Goal: Transaction & Acquisition: Obtain resource

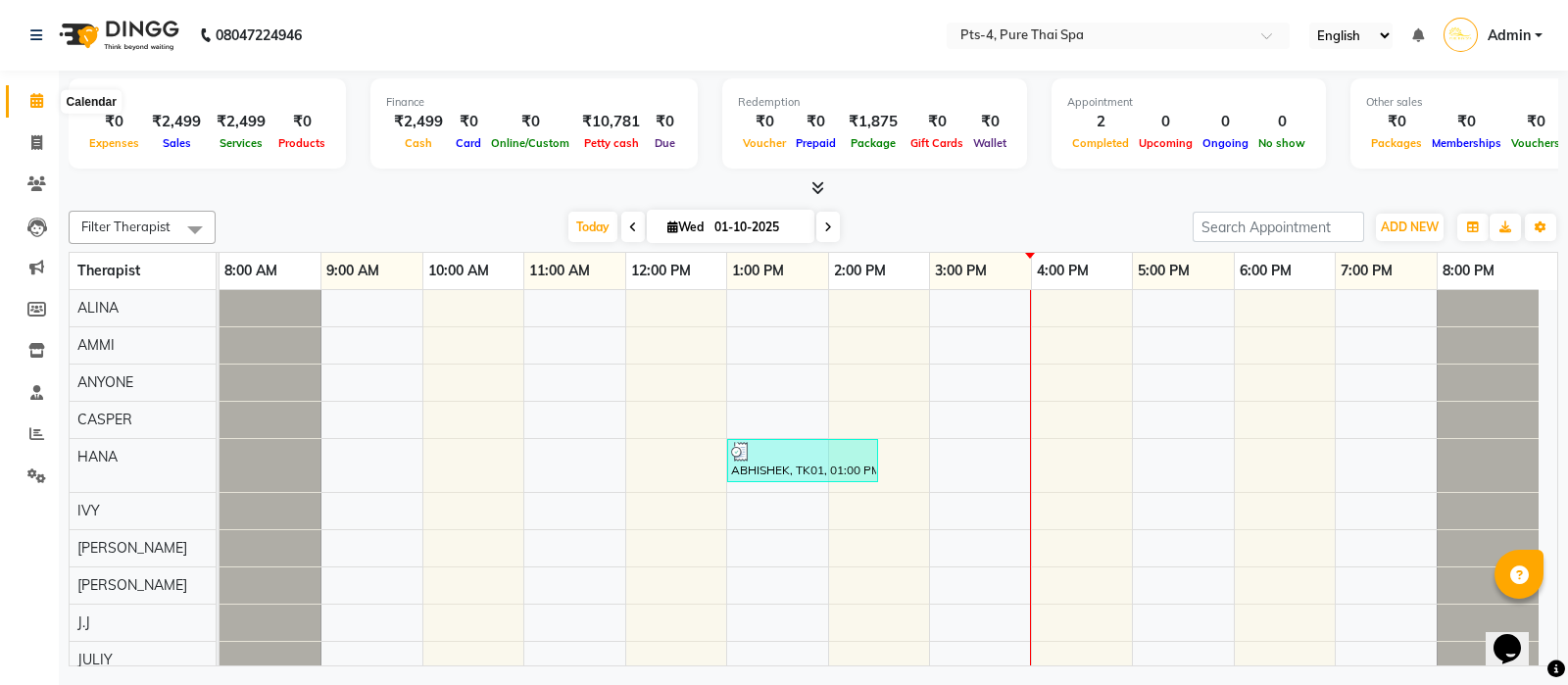
click at [36, 102] on icon at bounding box center [37, 100] width 13 height 15
click at [33, 101] on icon at bounding box center [37, 100] width 13 height 15
click at [35, 136] on icon at bounding box center [37, 142] width 11 height 15
select select "service"
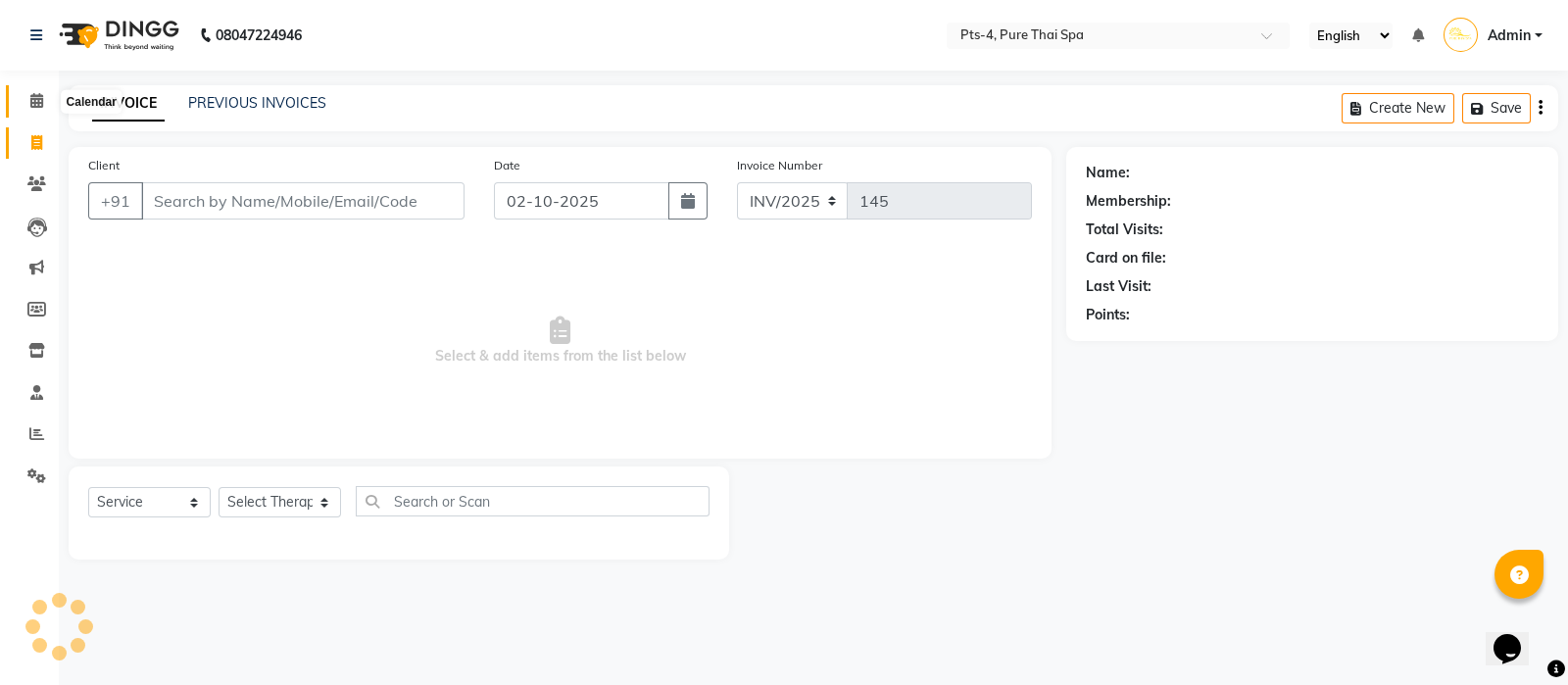
click at [36, 100] on icon at bounding box center [37, 100] width 13 height 15
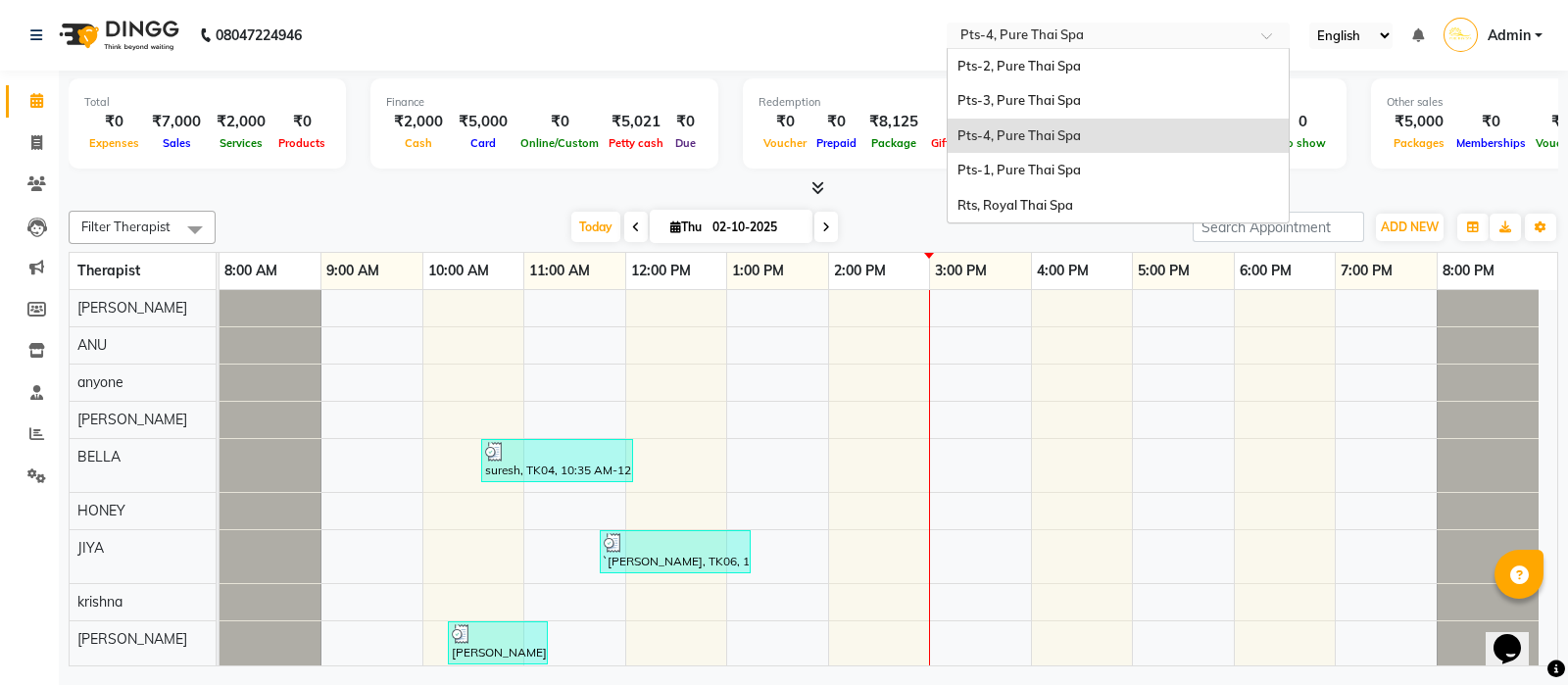
click at [1039, 38] on input "text" at bounding box center [1099, 38] width 284 height 20
click at [1028, 209] on span "Rts, Royal Thai Spa" at bounding box center [1015, 206] width 116 height 16
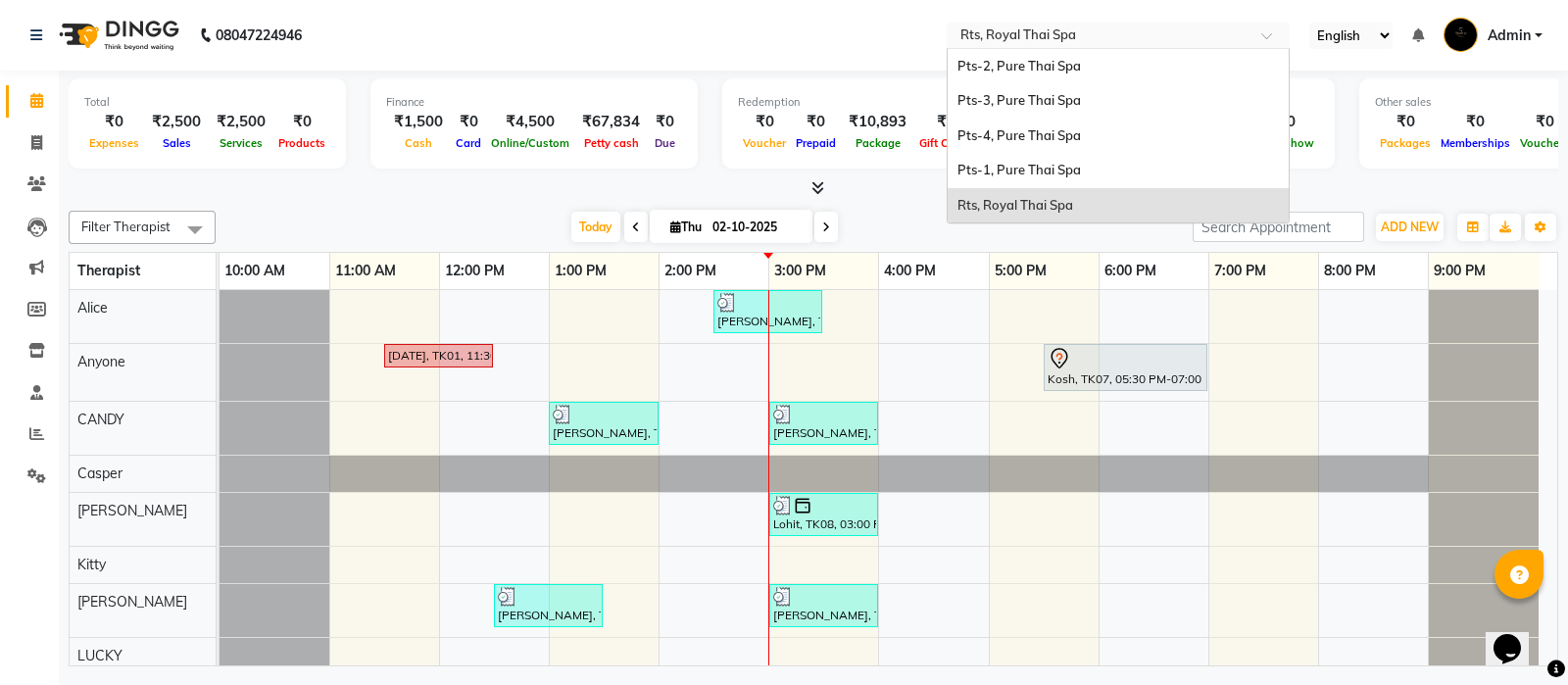
click at [1000, 32] on input "text" at bounding box center [1099, 38] width 284 height 20
click at [1004, 165] on span "Pts-1, Pure Thai Spa" at bounding box center [1019, 170] width 123 height 16
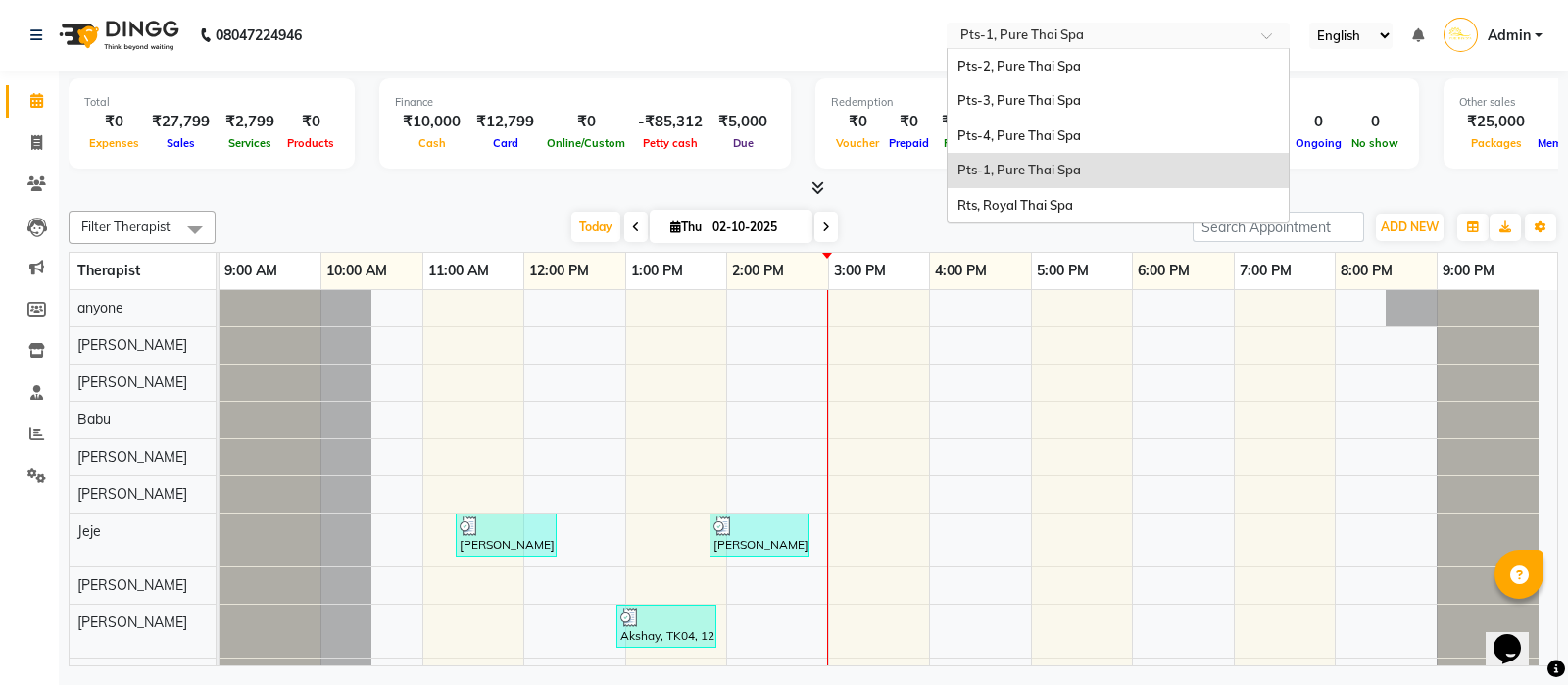
click at [1036, 34] on input "text" at bounding box center [1099, 38] width 284 height 20
click at [1036, 58] on span "Pts-2, Pure Thai Spa" at bounding box center [1019, 66] width 123 height 16
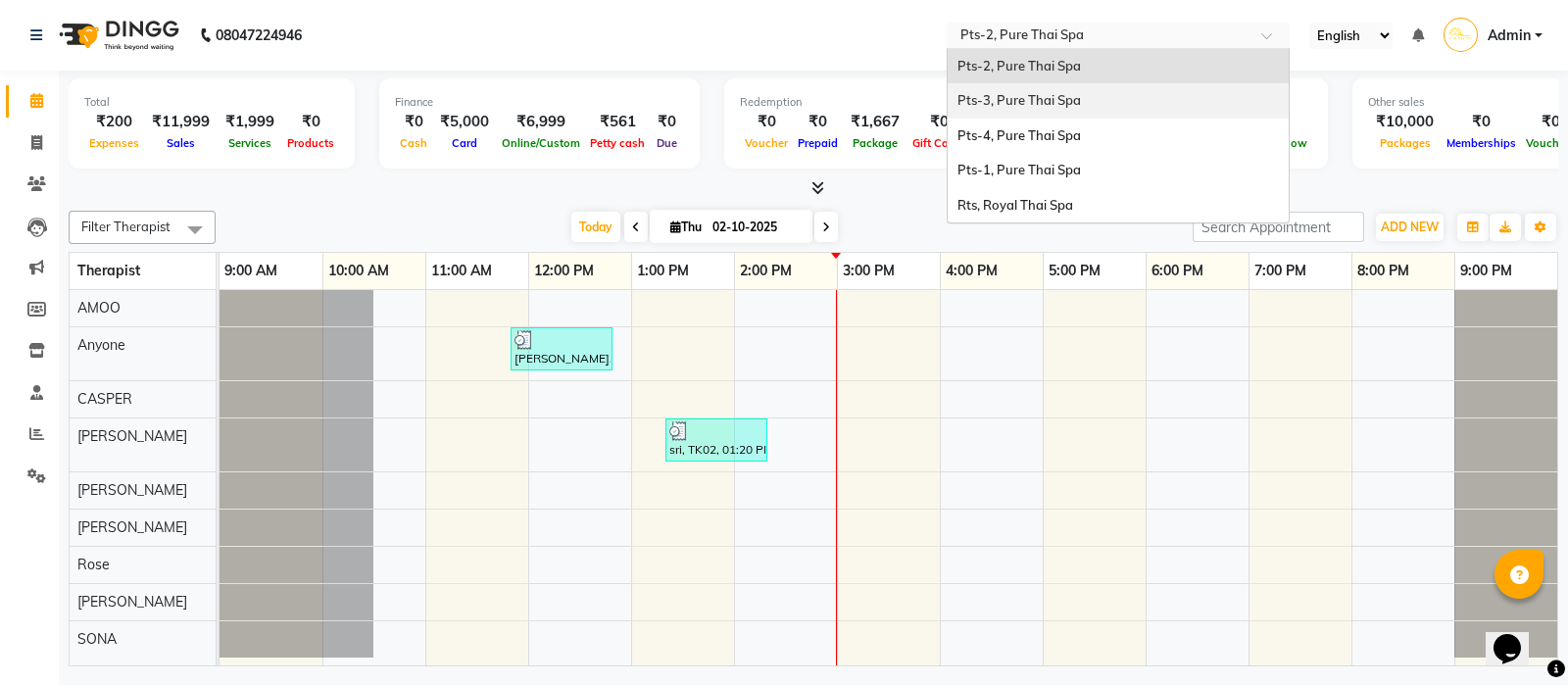
click at [1033, 109] on div "Pts-3, Pure Thai Spa" at bounding box center [1118, 101] width 341 height 36
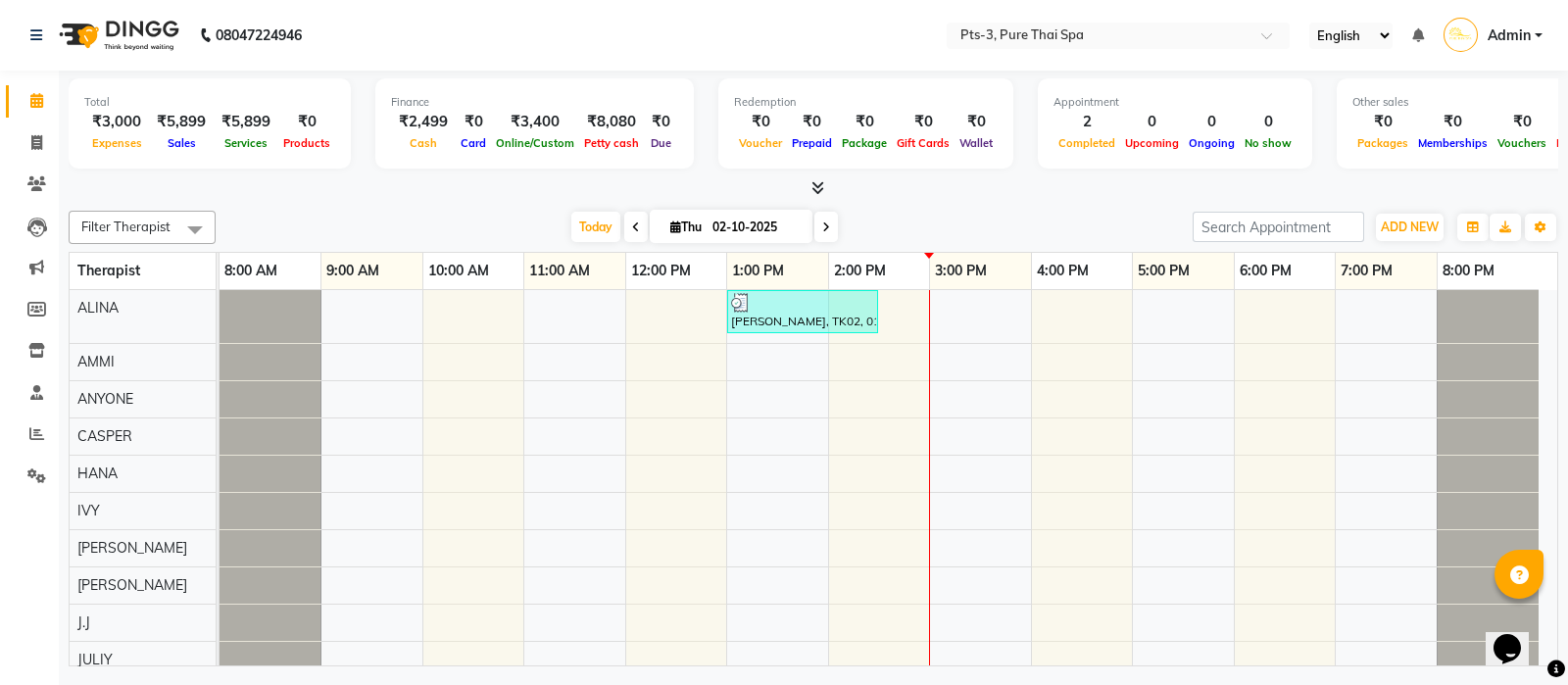
click at [1034, 33] on input "text" at bounding box center [1099, 38] width 284 height 20
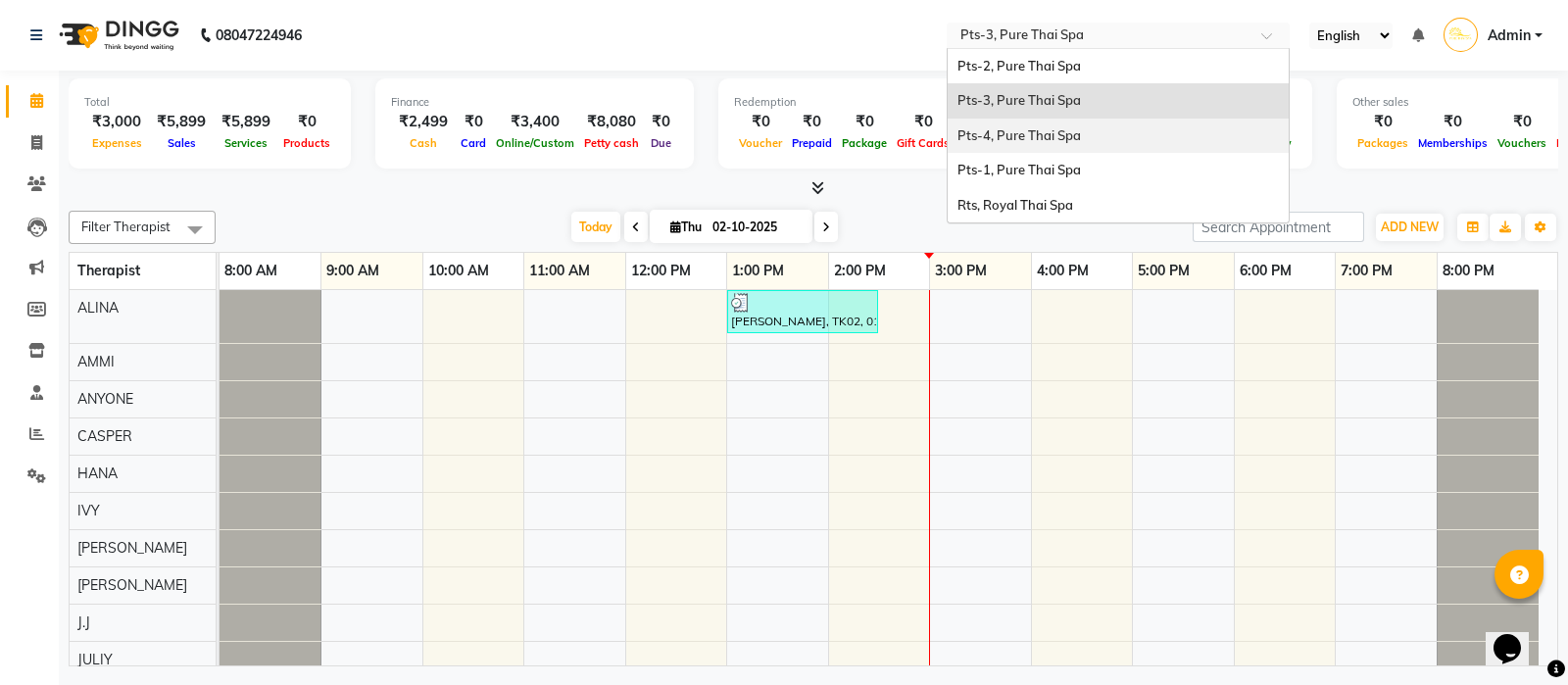
click at [1031, 131] on span "Pts-4, Pure Thai Spa" at bounding box center [1019, 135] width 123 height 16
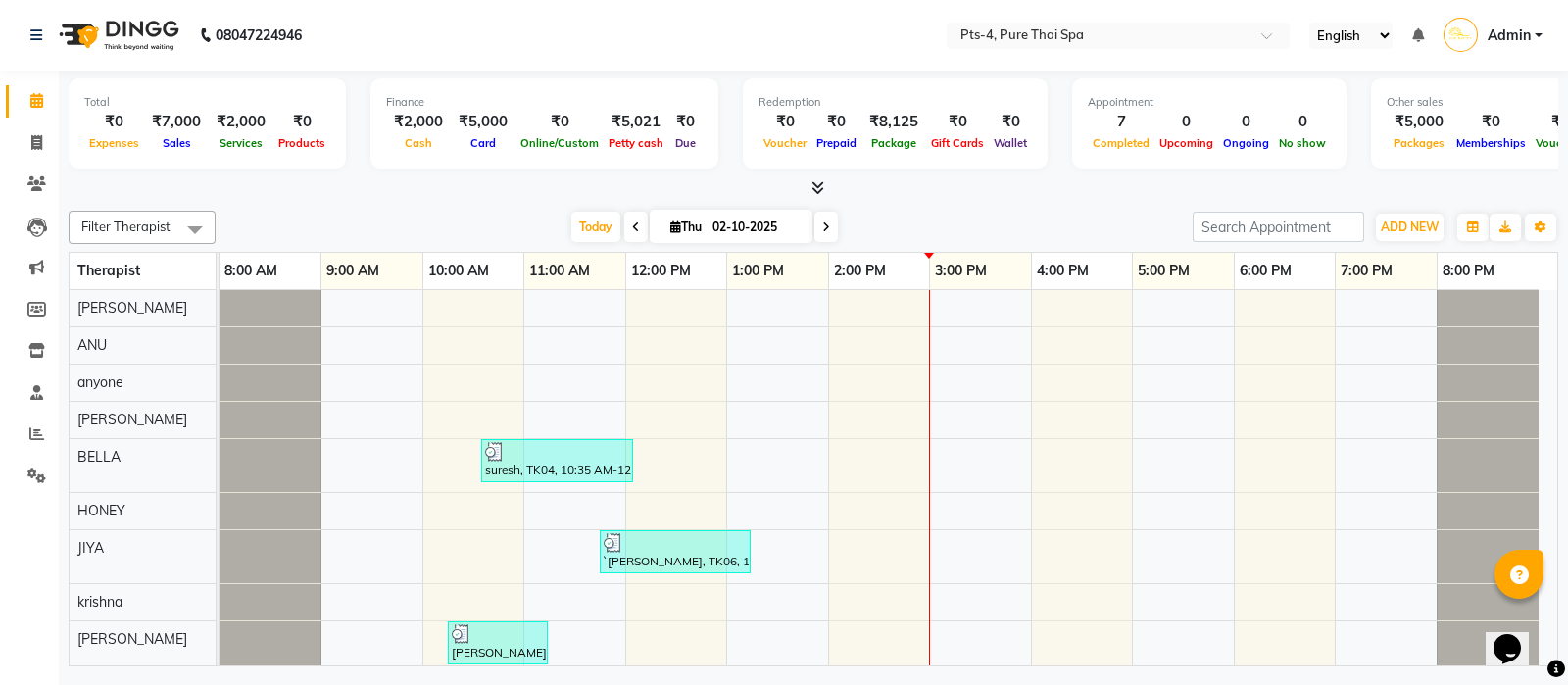
click at [1048, 33] on input "text" at bounding box center [1099, 38] width 284 height 20
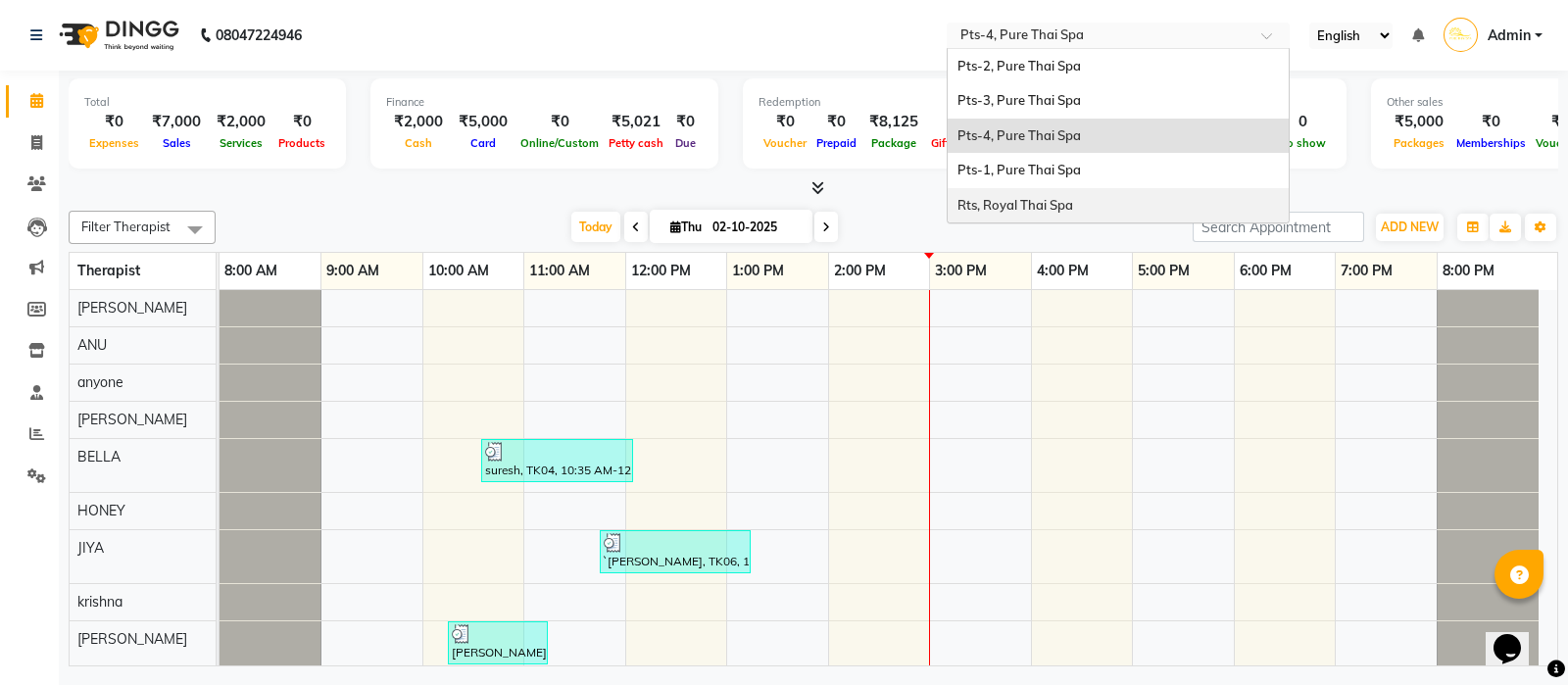
click at [1010, 207] on span "Rts, Royal Thai Spa" at bounding box center [1015, 206] width 116 height 16
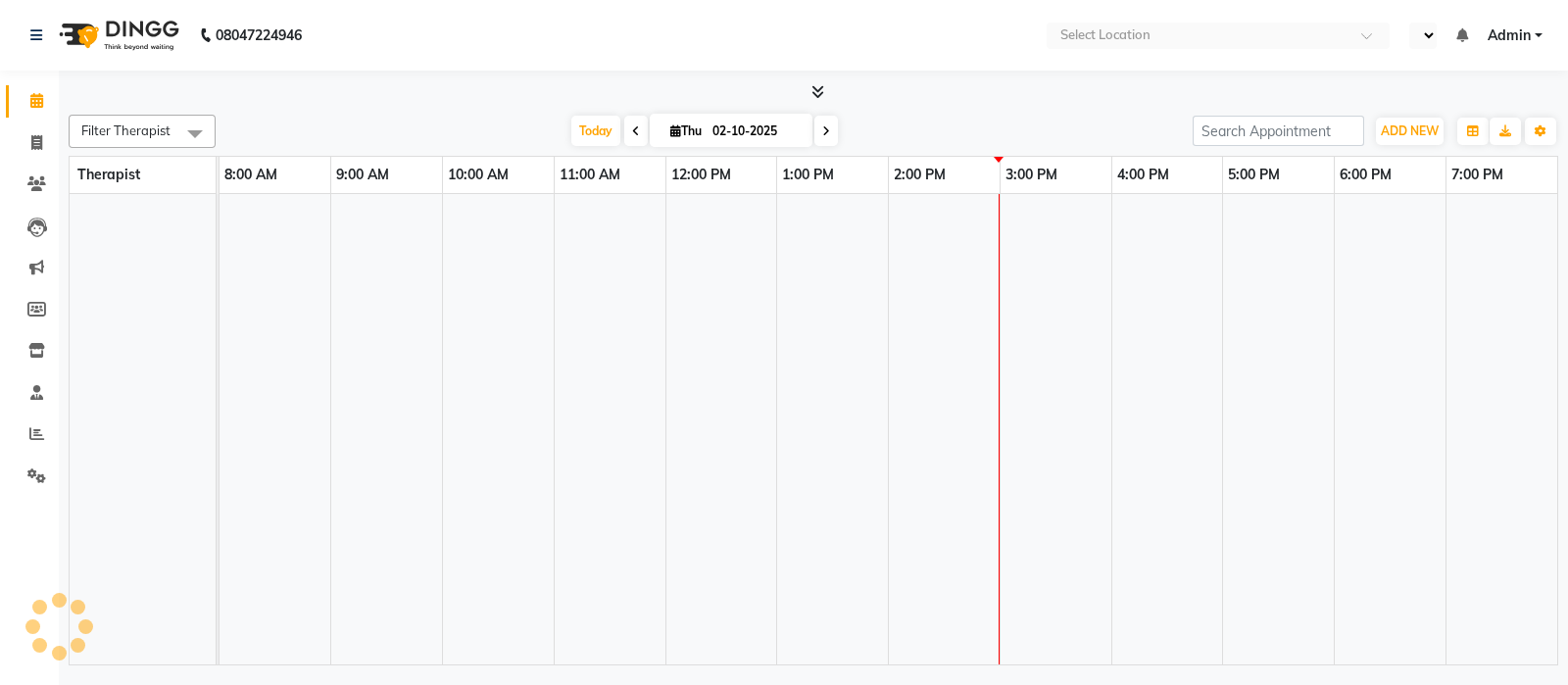
select select "en"
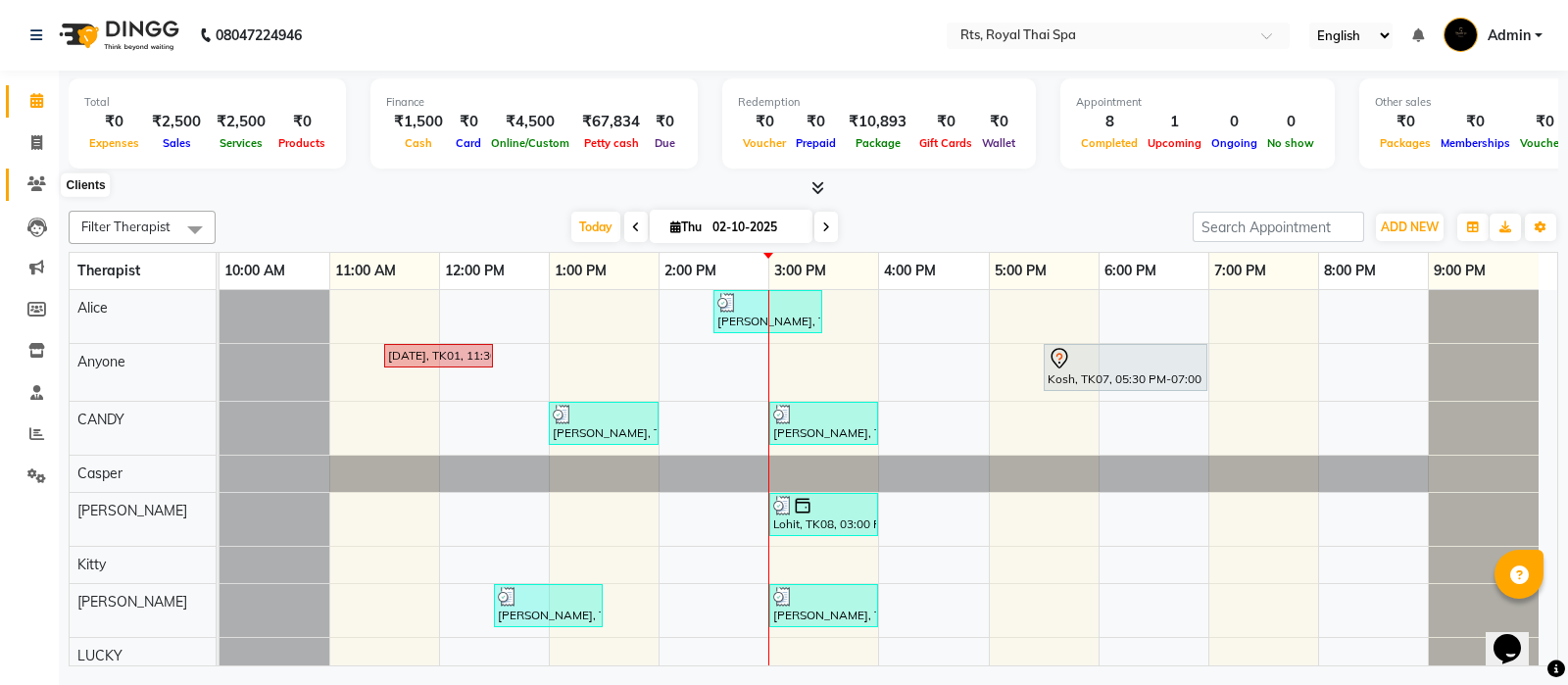
click at [34, 181] on icon at bounding box center [37, 184] width 19 height 15
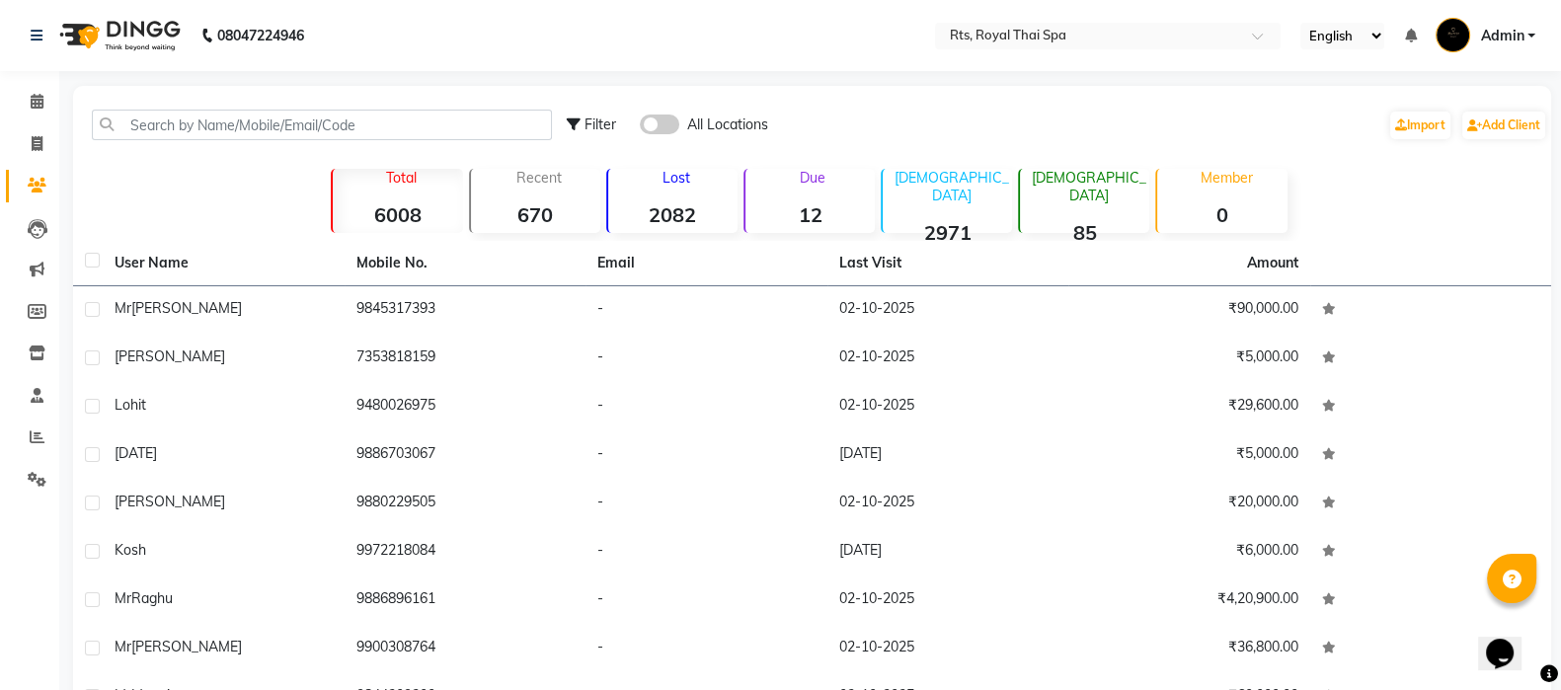
click at [400, 210] on strong "6008" at bounding box center [397, 214] width 129 height 25
click at [405, 179] on p "Total" at bounding box center [401, 178] width 121 height 18
click at [34, 475] on icon at bounding box center [37, 479] width 19 height 15
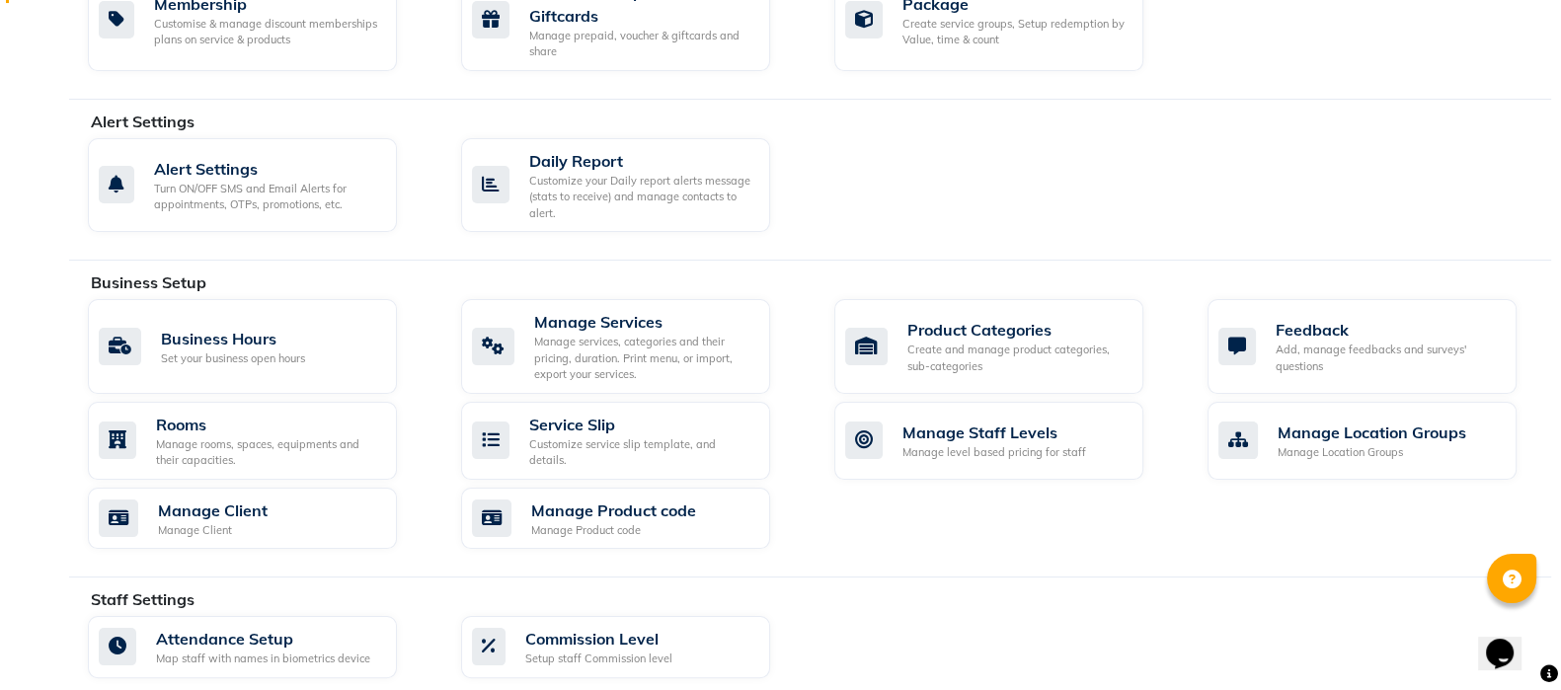
scroll to position [493, 0]
click at [286, 514] on div "Manage Client Manage Client" at bounding box center [240, 519] width 282 height 40
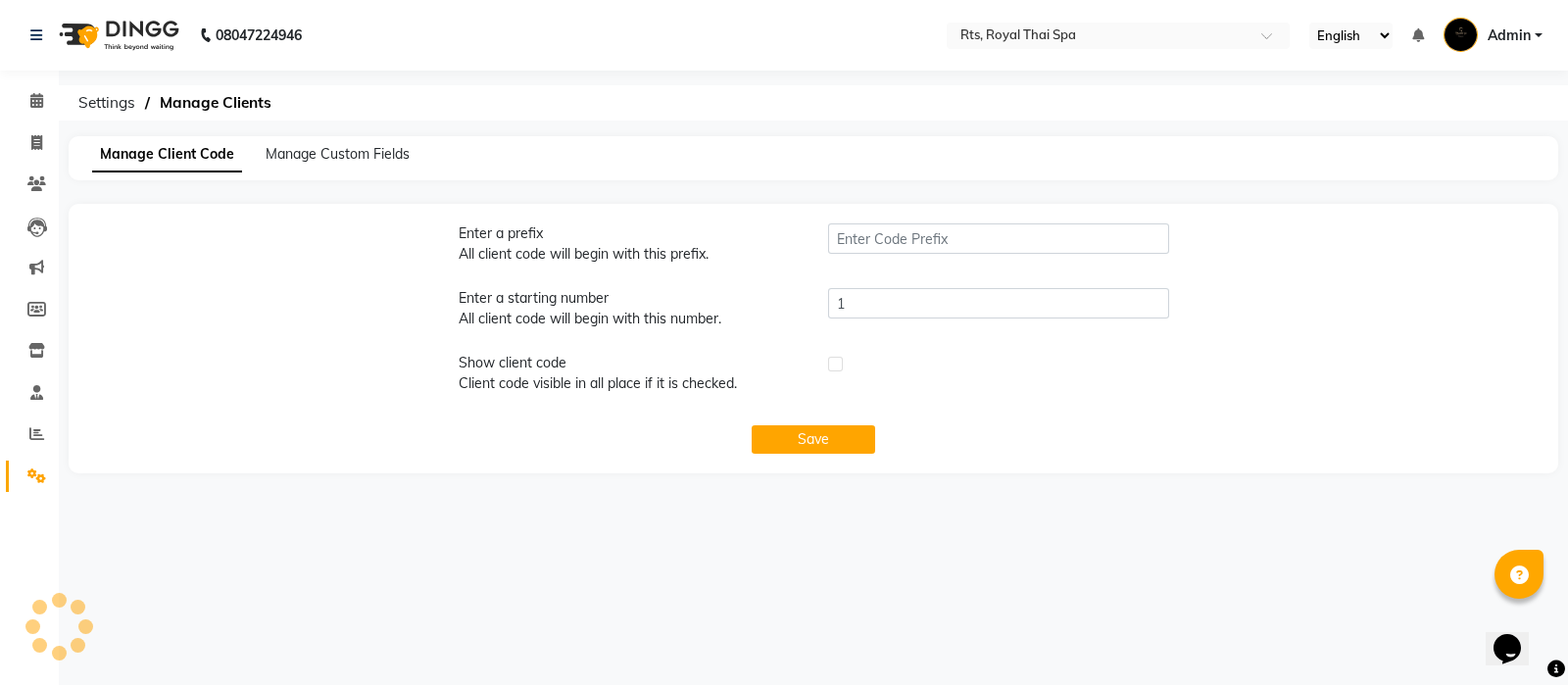
type input "RSA"
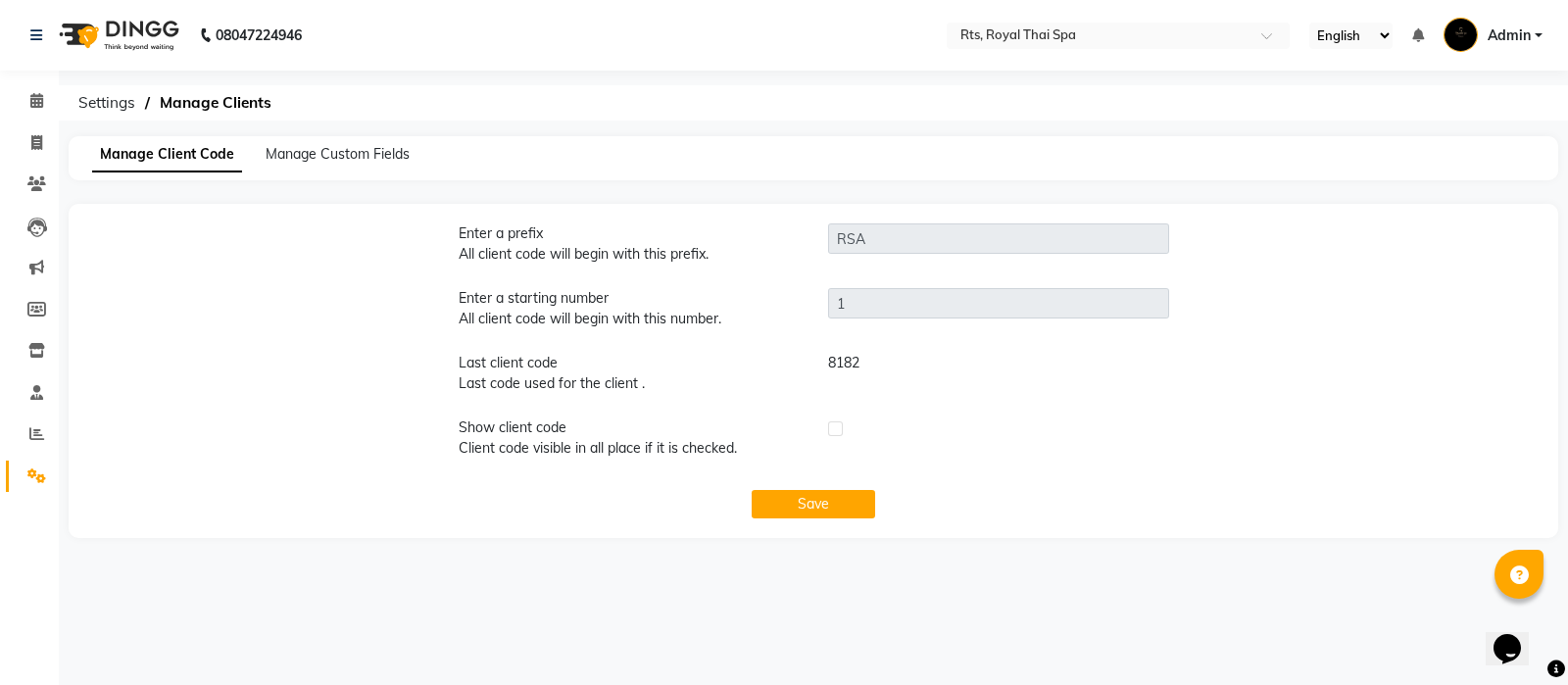
click at [327, 157] on span "Manage Custom Fields" at bounding box center [337, 154] width 144 height 18
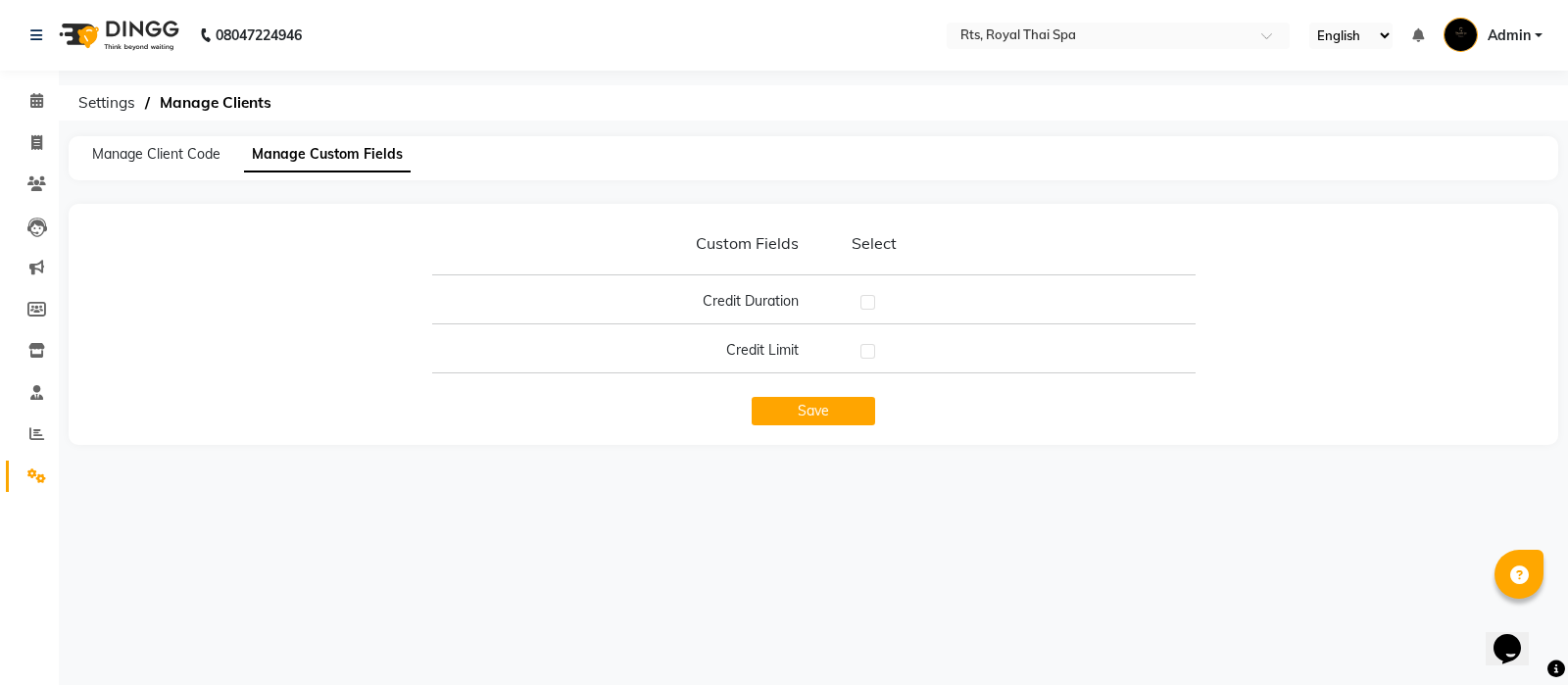
click at [35, 463] on link "Settings" at bounding box center [29, 477] width 47 height 33
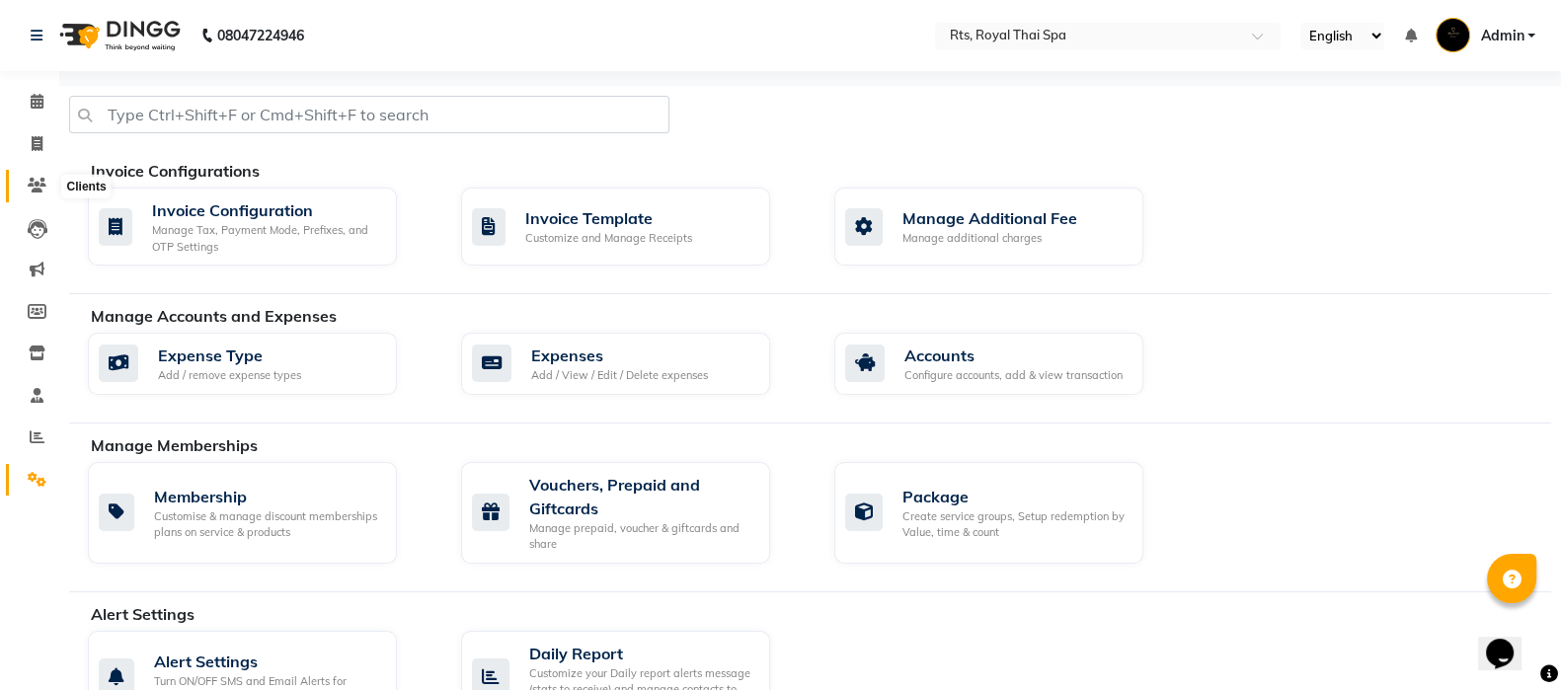
click at [32, 187] on icon at bounding box center [37, 185] width 19 height 15
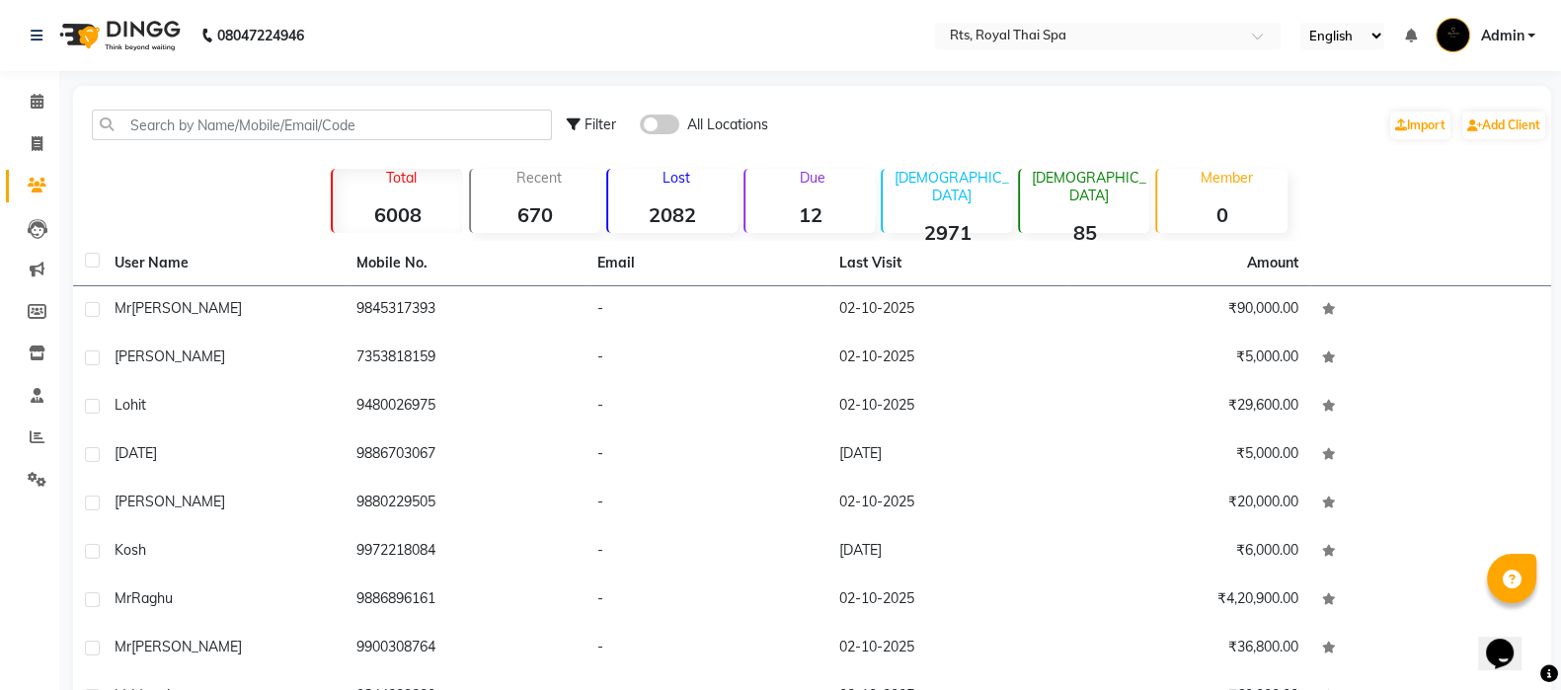
click at [667, 198] on div "Lost 2082" at bounding box center [671, 201] width 131 height 64
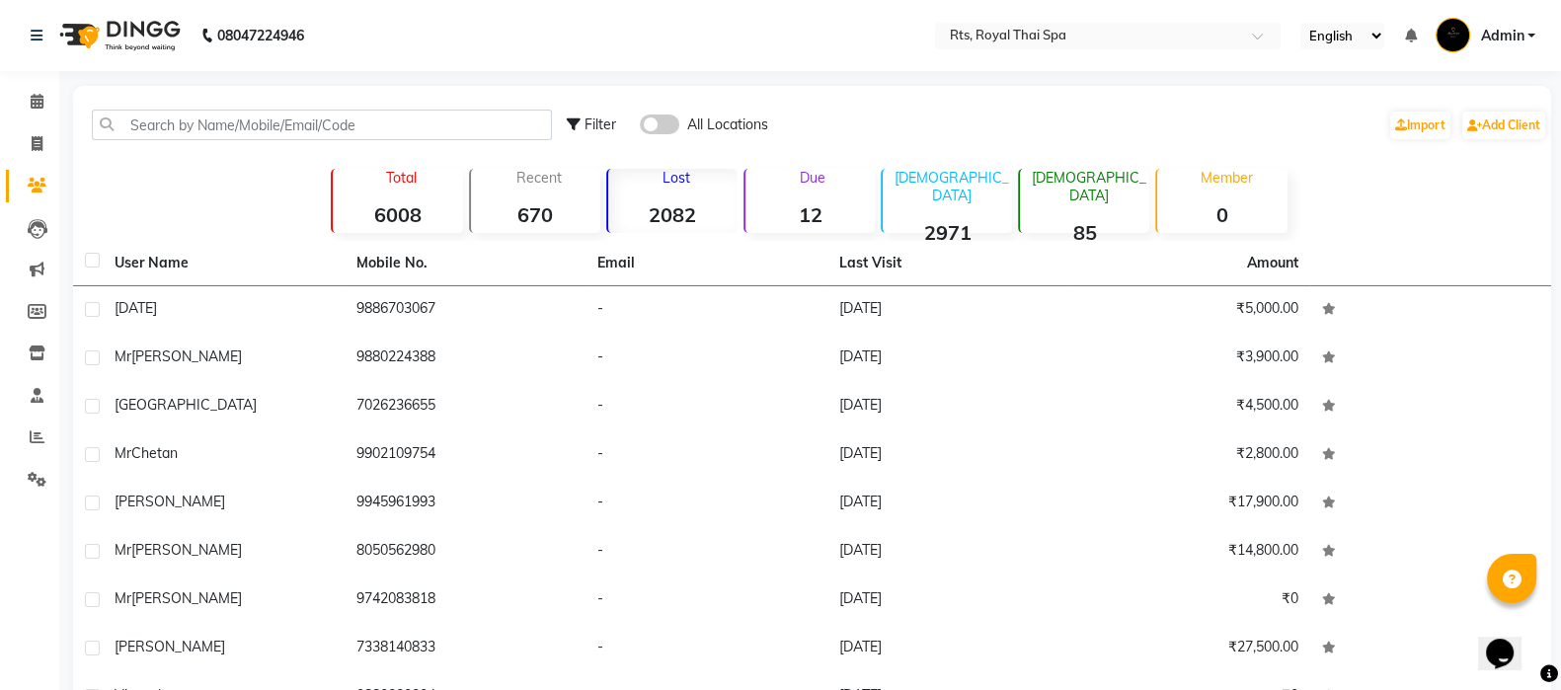
click at [676, 175] on p "Lost" at bounding box center [676, 178] width 121 height 18
click at [407, 175] on p "Total" at bounding box center [401, 178] width 121 height 18
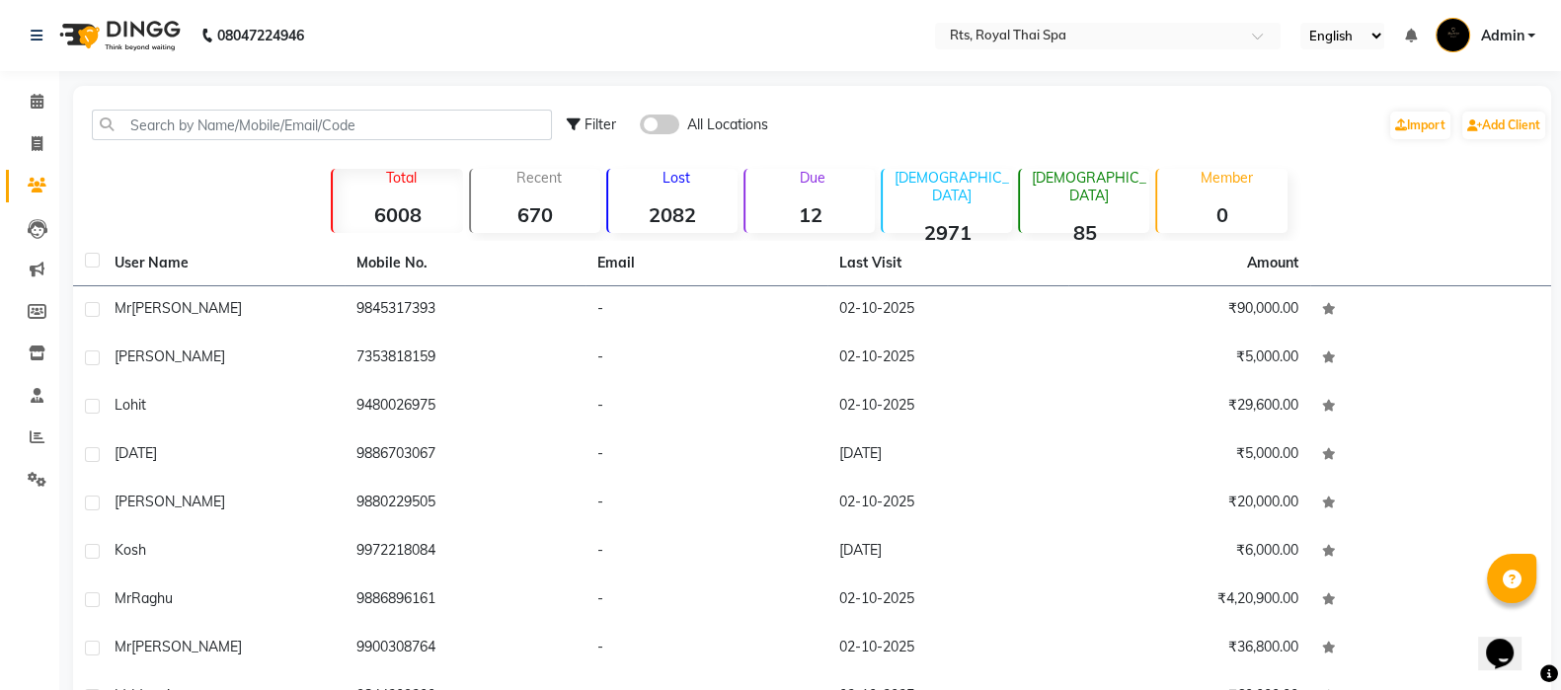
click at [407, 175] on p "Total" at bounding box center [401, 178] width 121 height 18
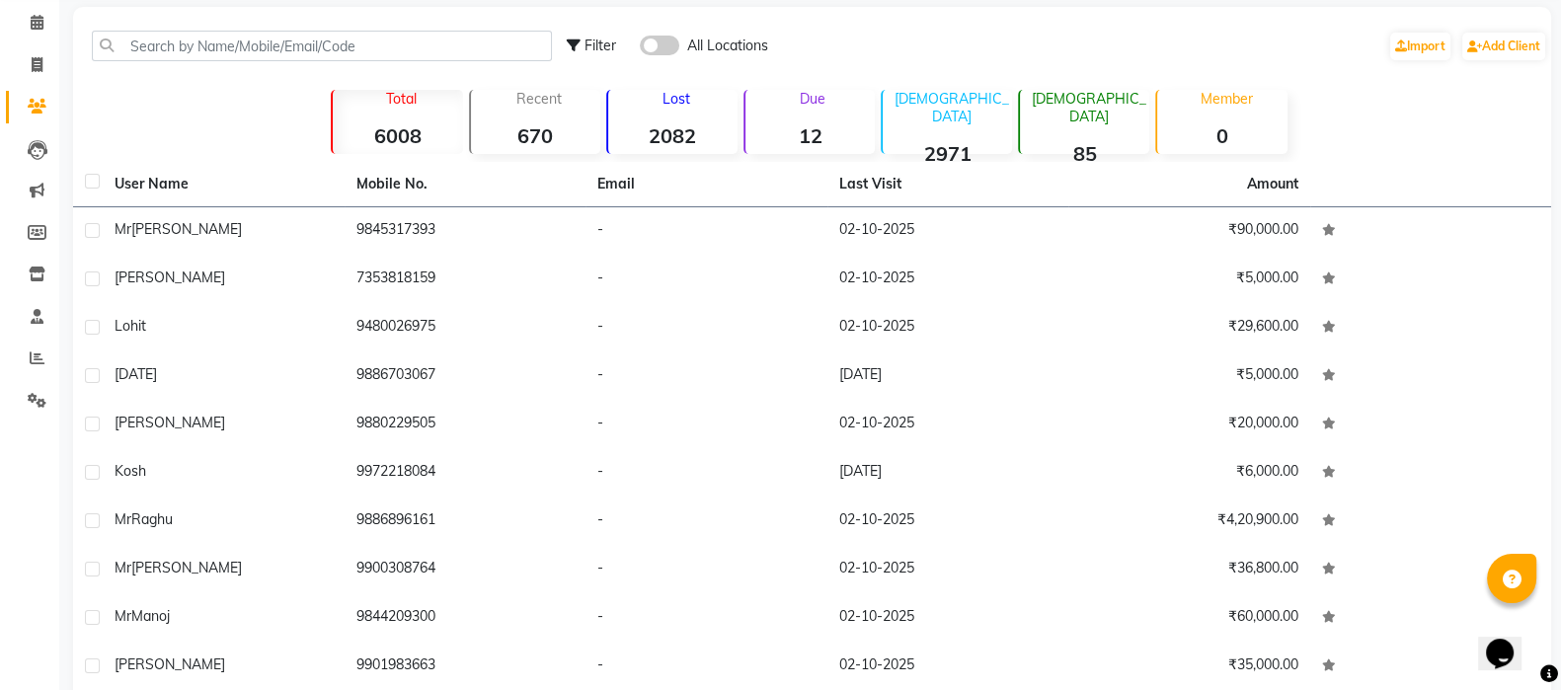
scroll to position [164, 0]
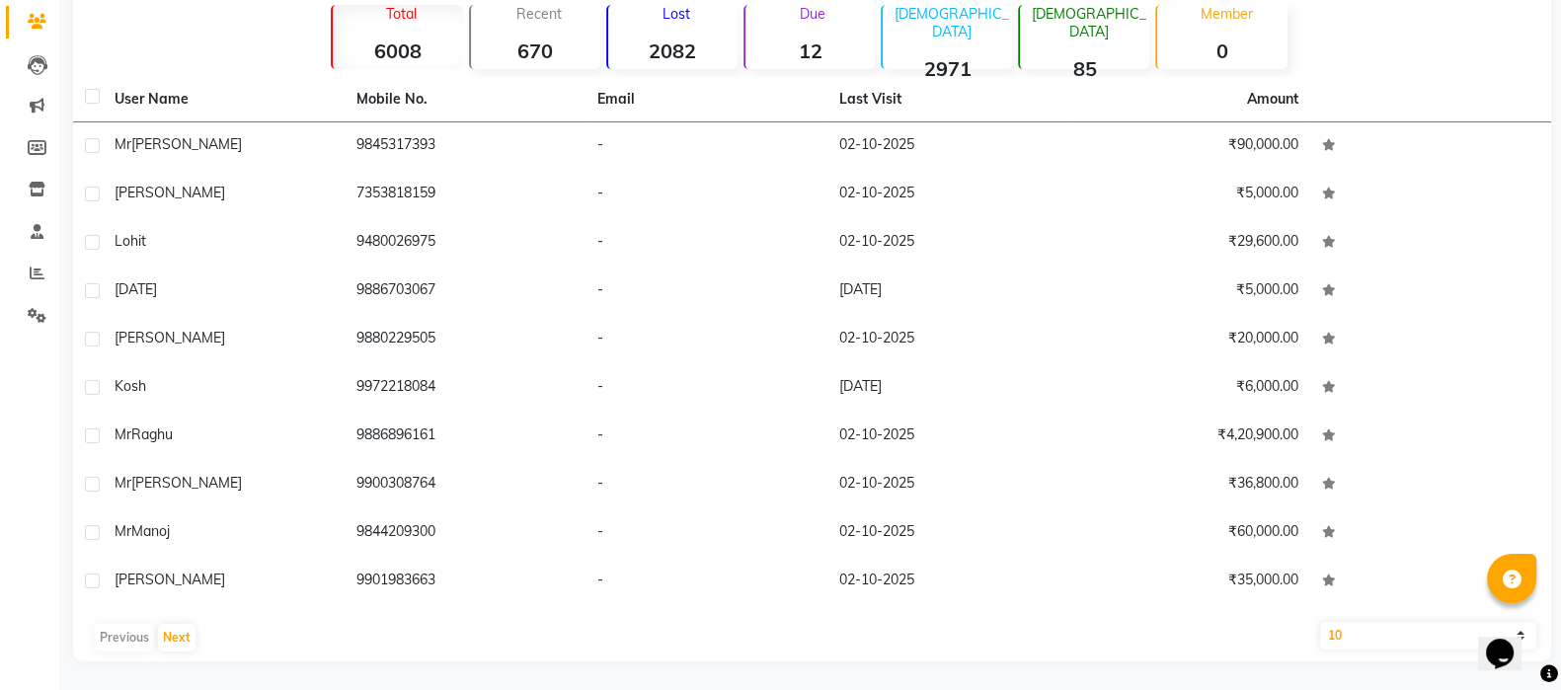
click at [1360, 634] on select "10 50 100" at bounding box center [1428, 636] width 217 height 28
select select "100"
click at [1320, 622] on select "10 50 100" at bounding box center [1428, 636] width 217 height 28
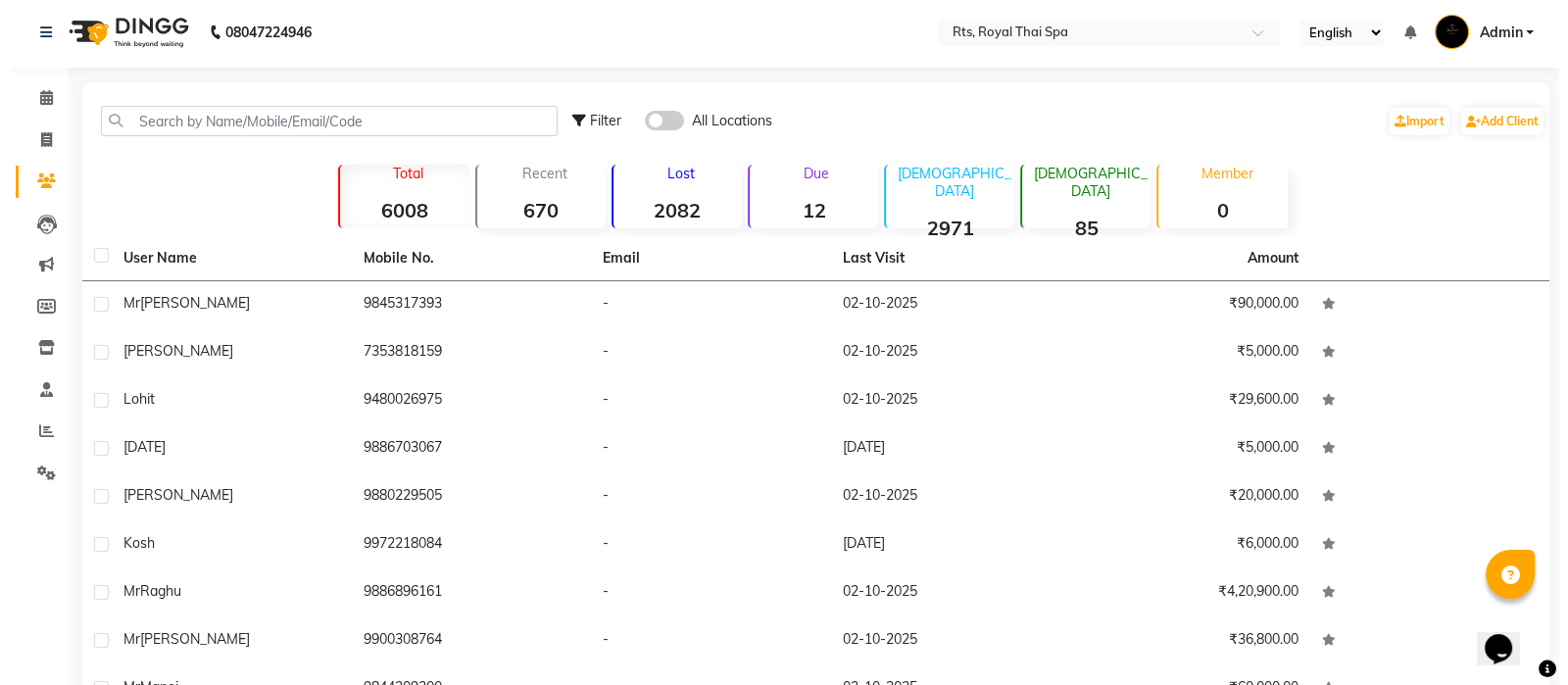
scroll to position [0, 0]
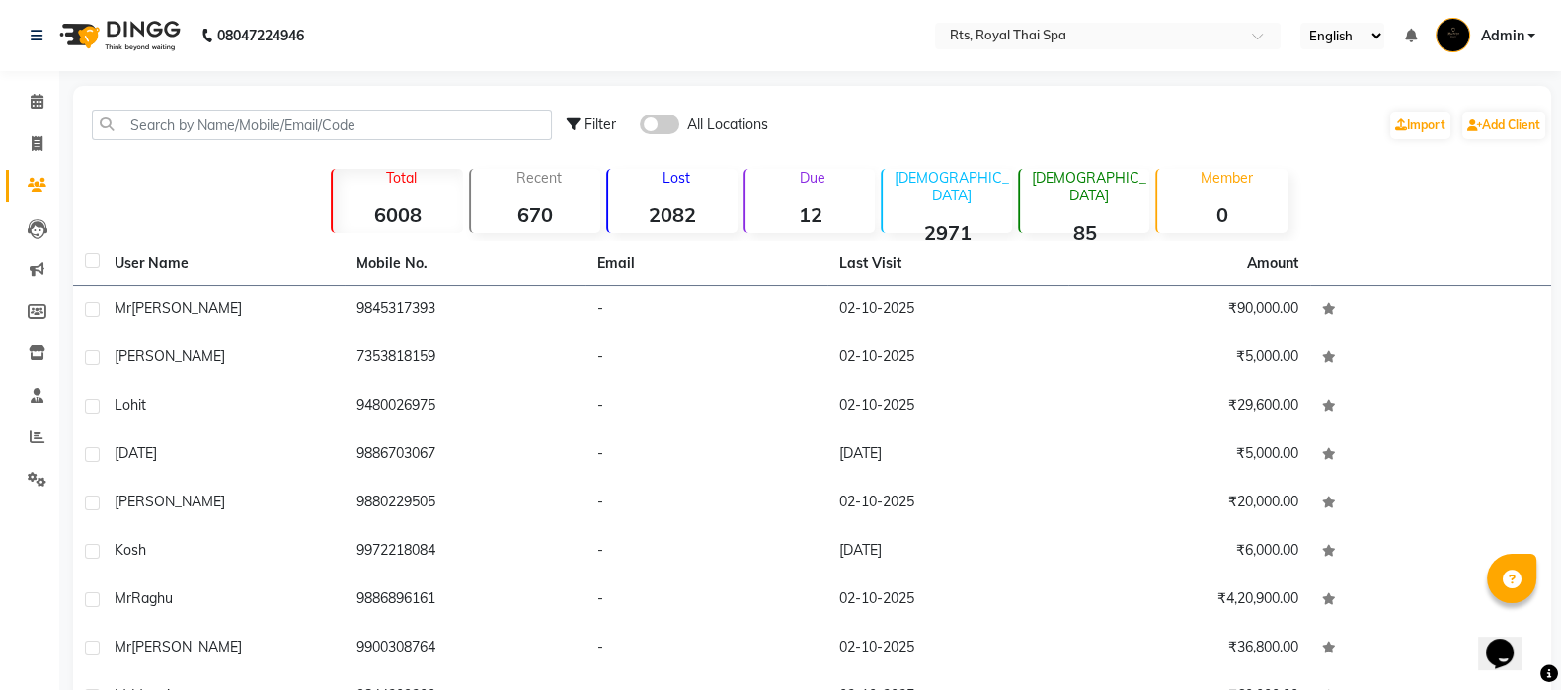
click at [400, 172] on p "Total" at bounding box center [401, 178] width 121 height 18
click at [35, 266] on icon at bounding box center [37, 269] width 15 height 15
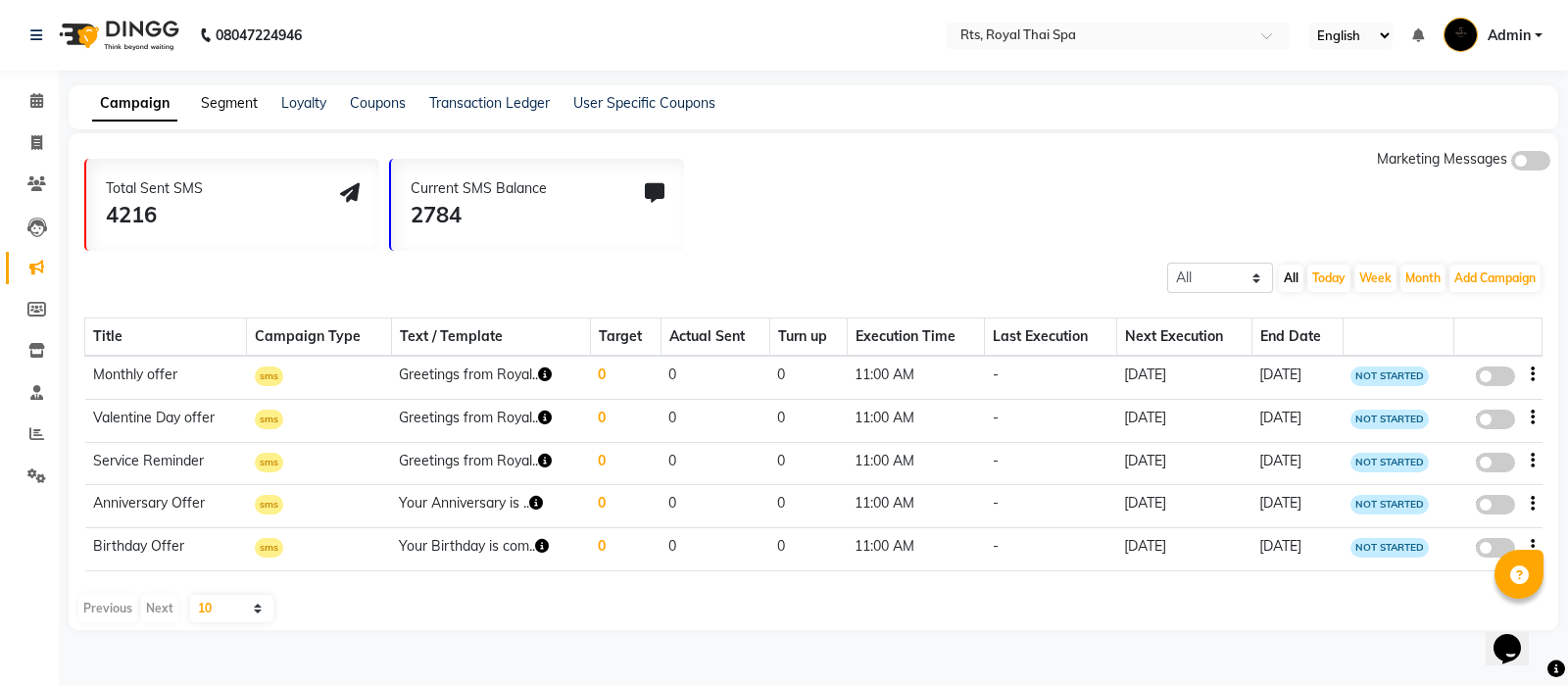
click at [225, 100] on link "Segment" at bounding box center [228, 103] width 57 height 18
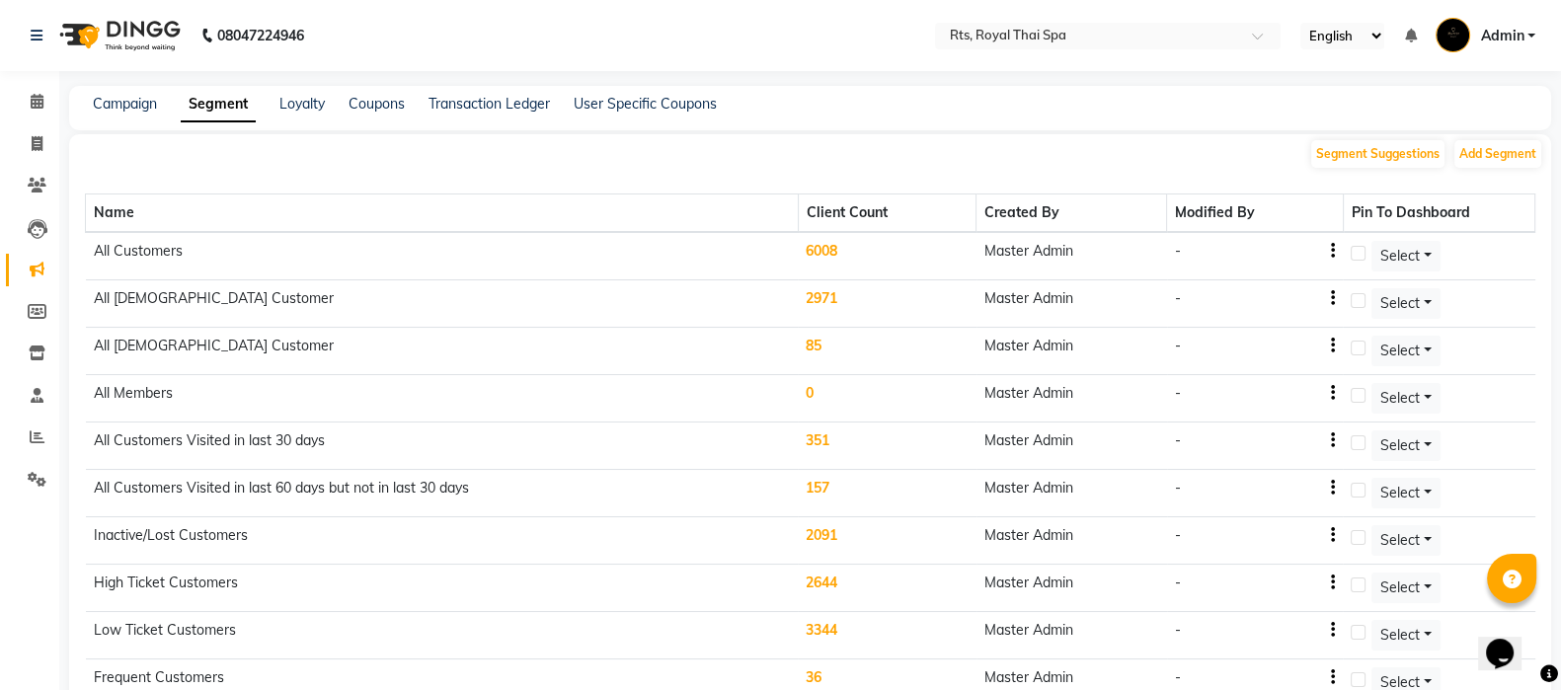
click at [835, 247] on td "6008" at bounding box center [887, 256] width 178 height 48
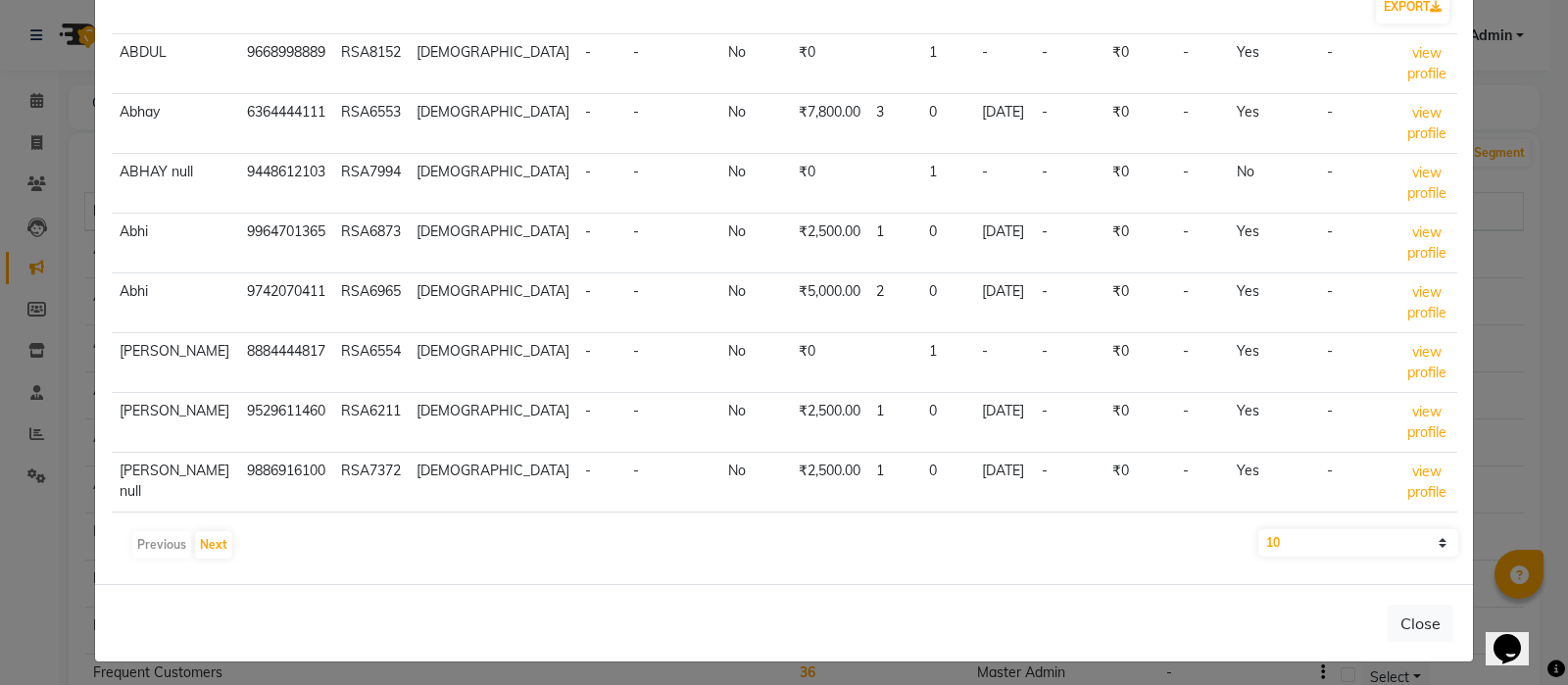
scroll to position [132, 0]
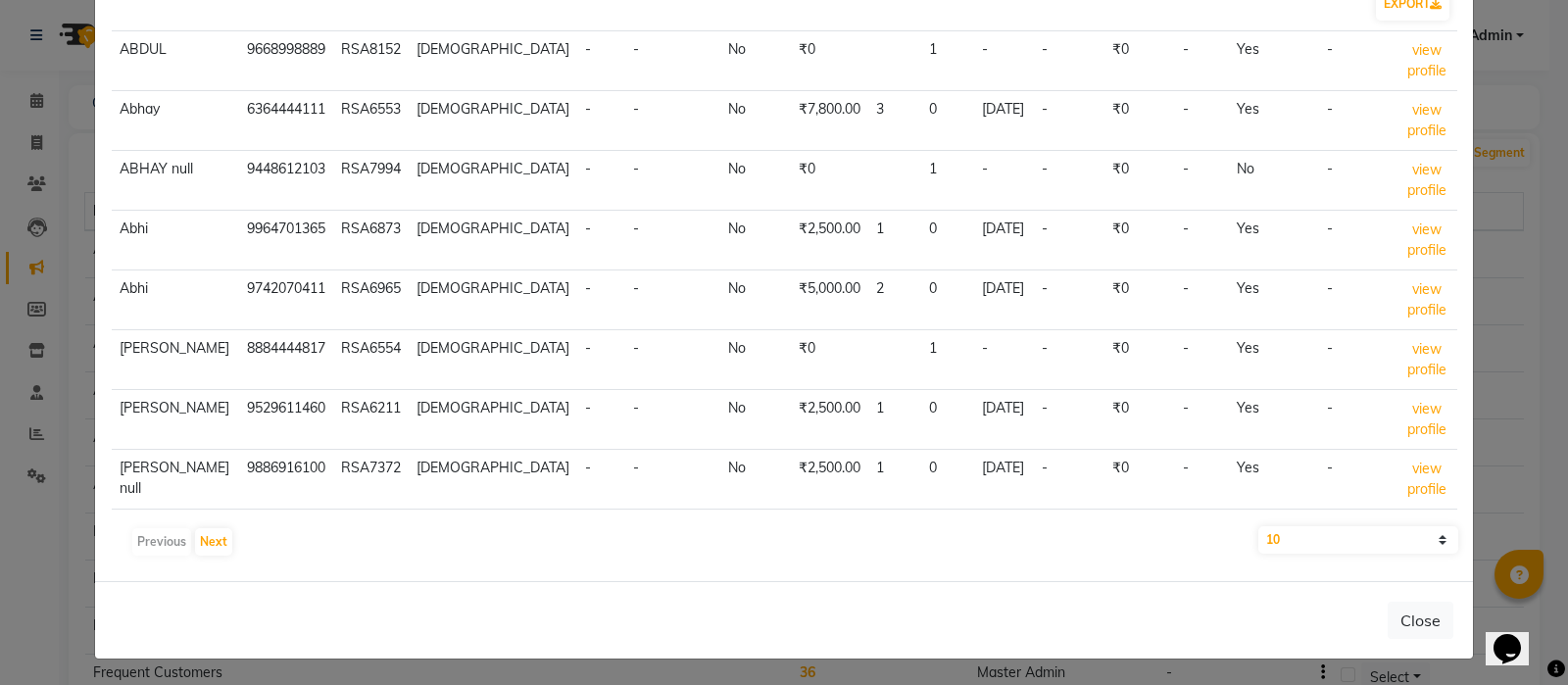
click at [1378, 547] on select "10 50 100" at bounding box center [1358, 540] width 199 height 28
select select "100"
click at [1258, 526] on select "10 50 100" at bounding box center [1358, 540] width 199 height 28
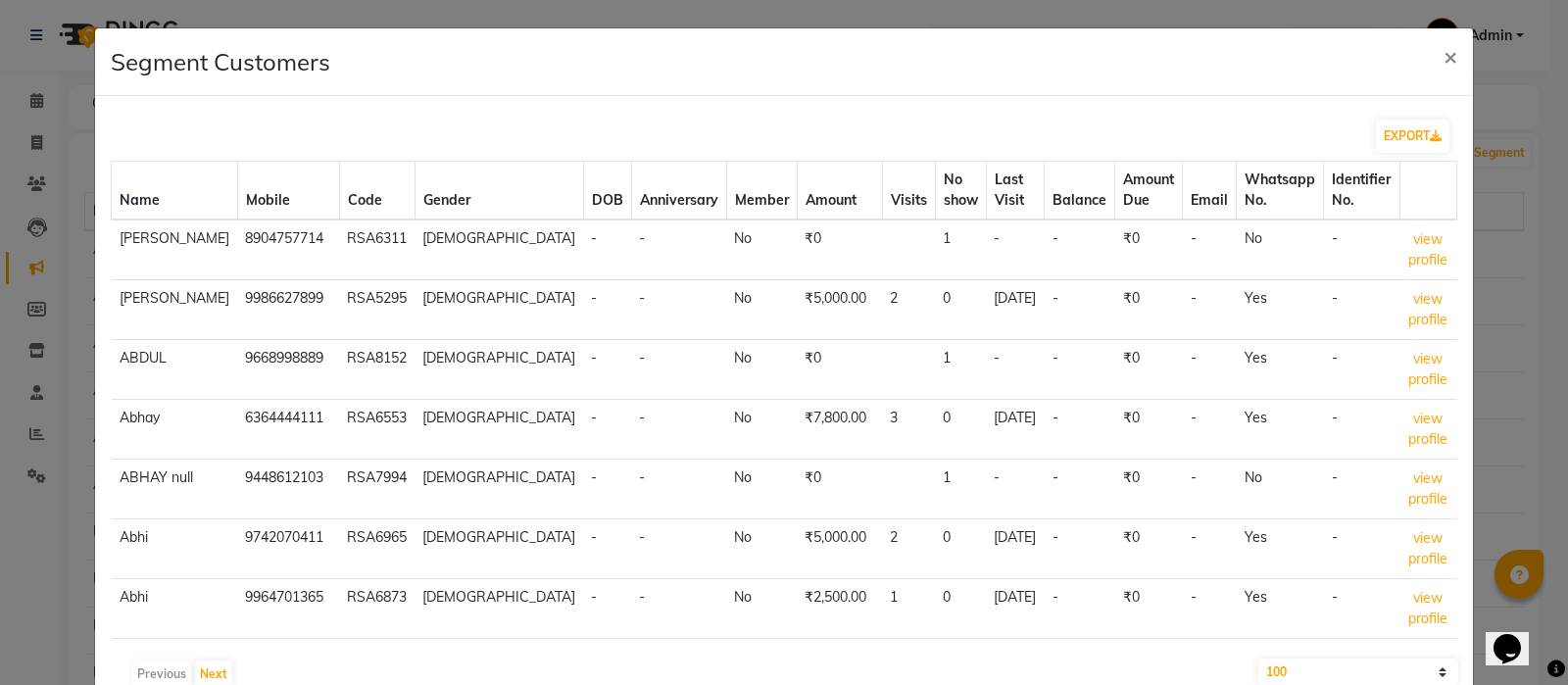
scroll to position [0, 0]
click at [1376, 130] on button "EXPORT" at bounding box center [1413, 136] width 73 height 34
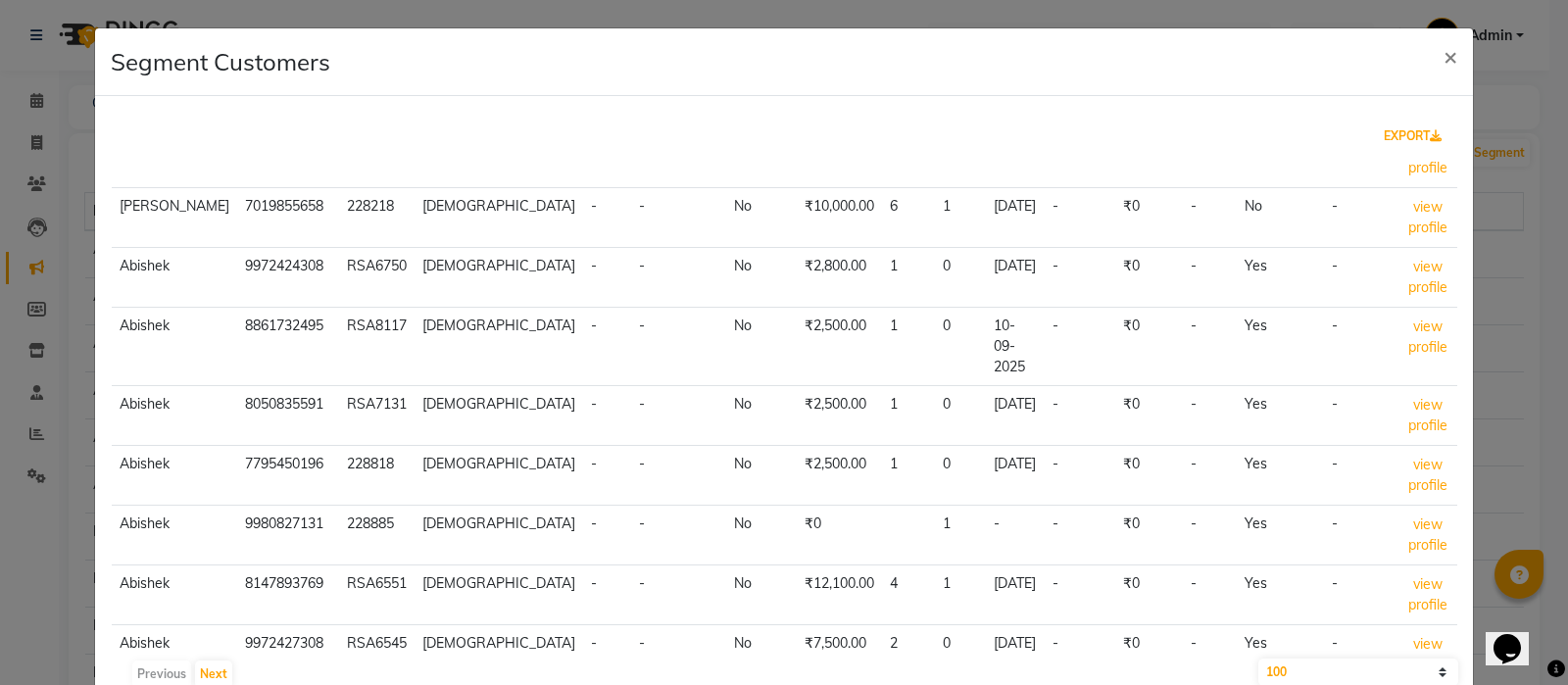
scroll to position [2287, 0]
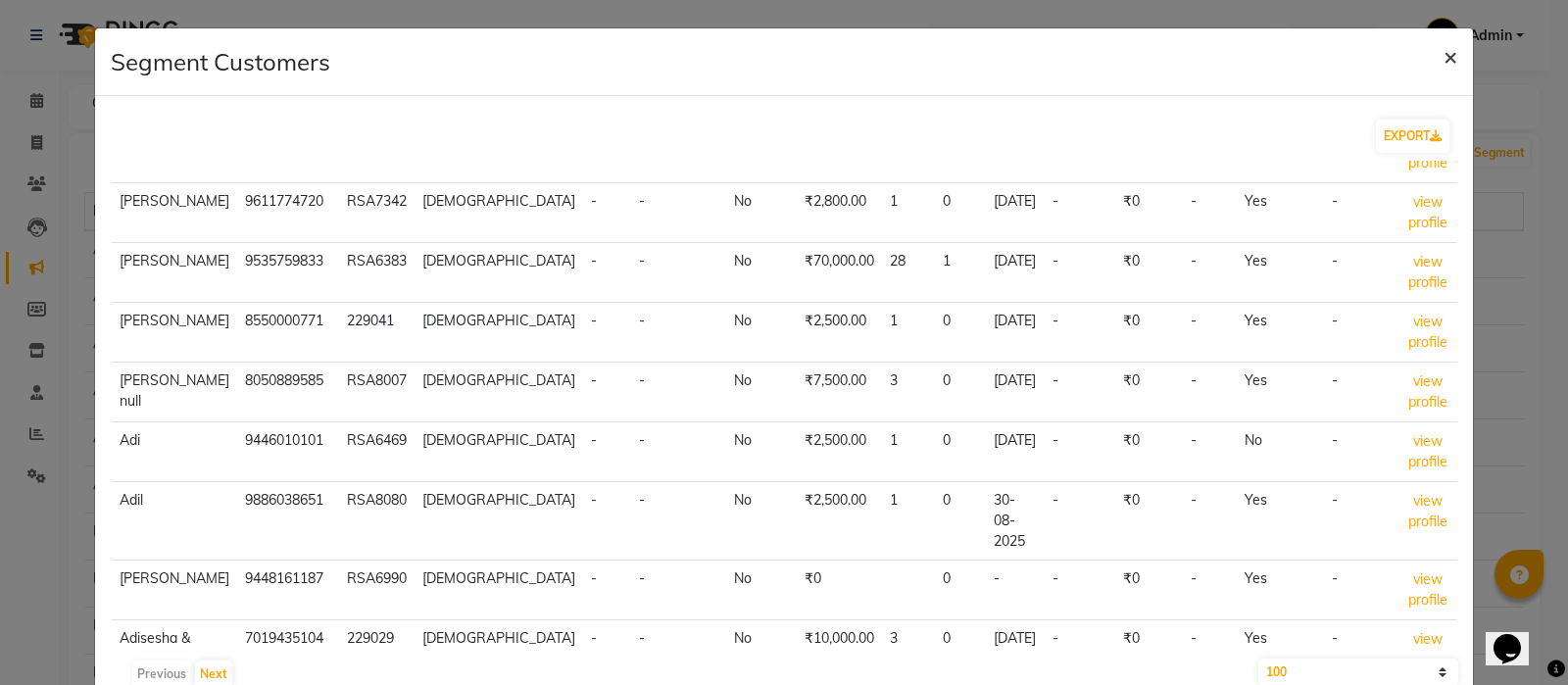
click at [1444, 65] on span "×" at bounding box center [1451, 56] width 14 height 30
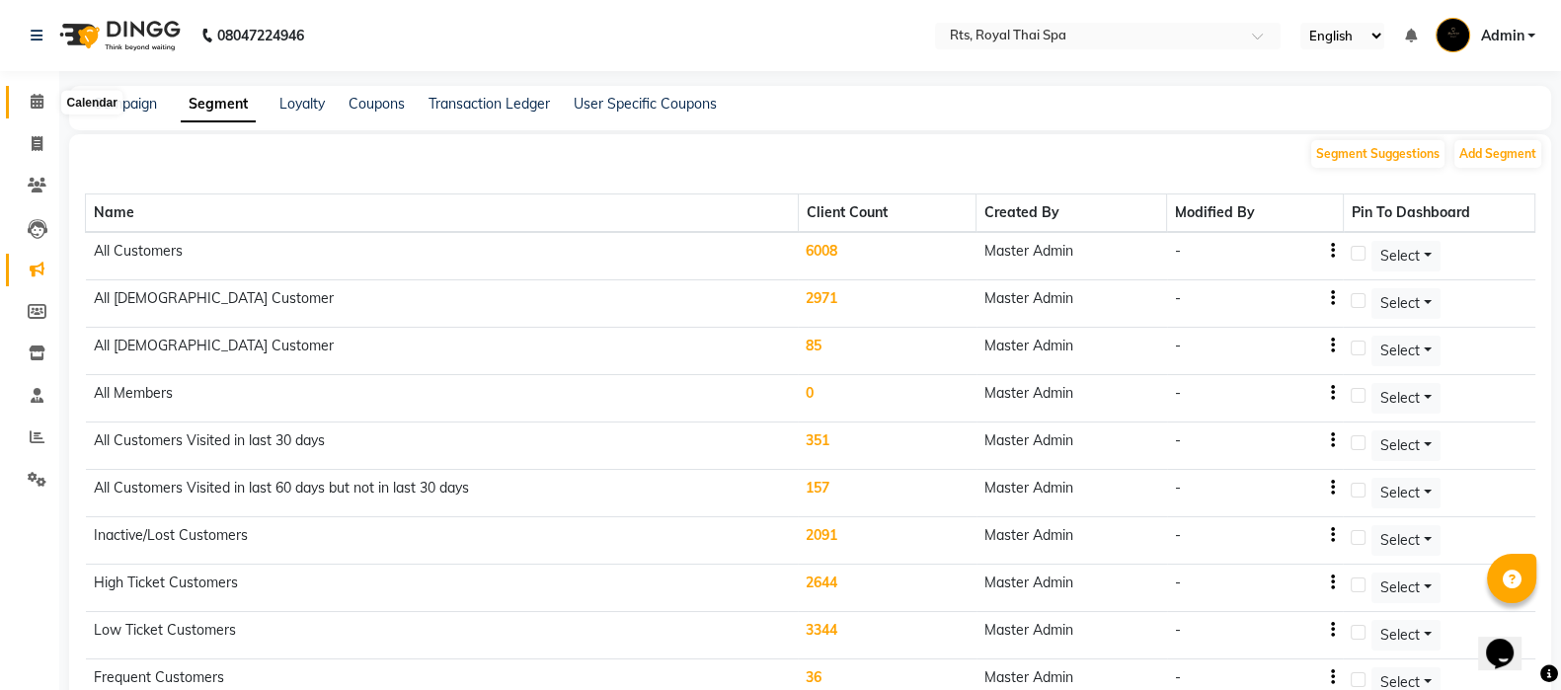
click at [36, 112] on span at bounding box center [37, 102] width 35 height 23
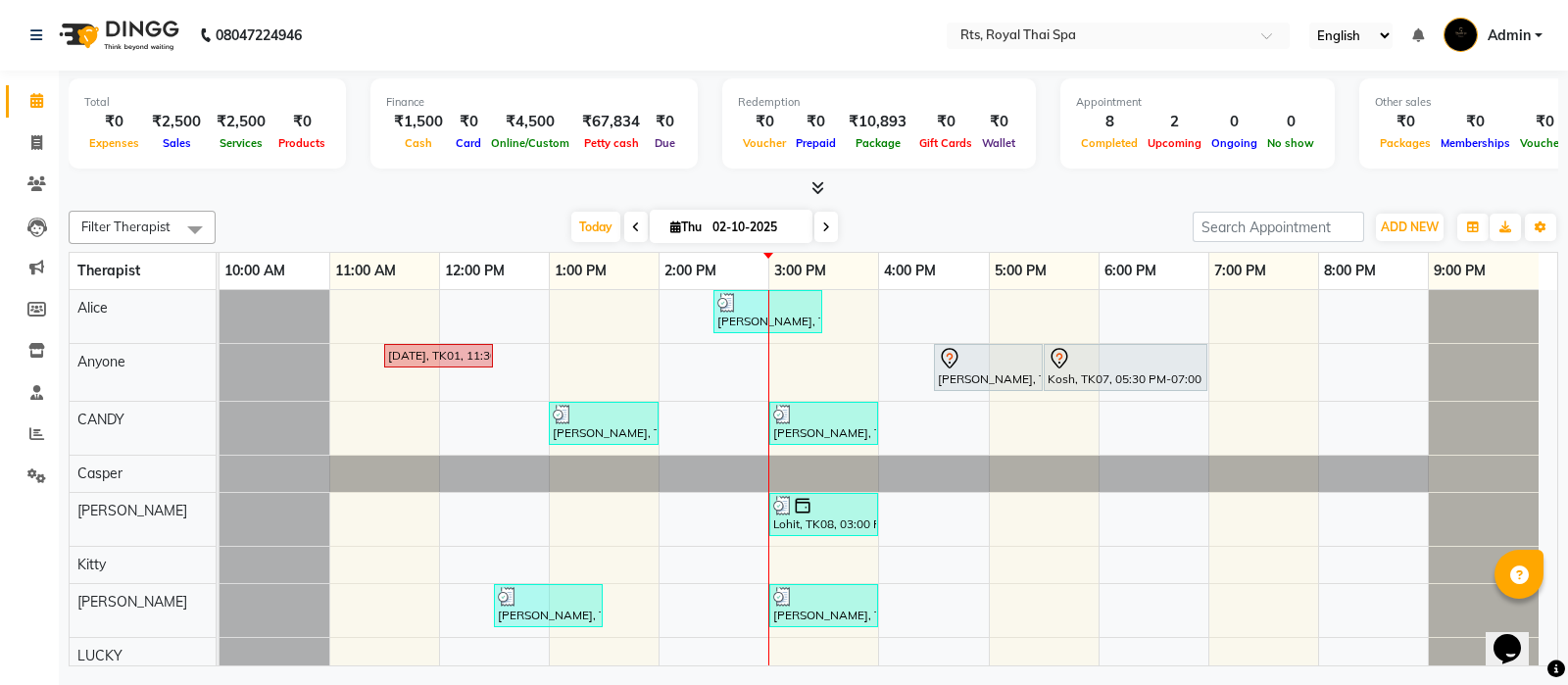
click at [1113, 38] on input "text" at bounding box center [1099, 38] width 284 height 20
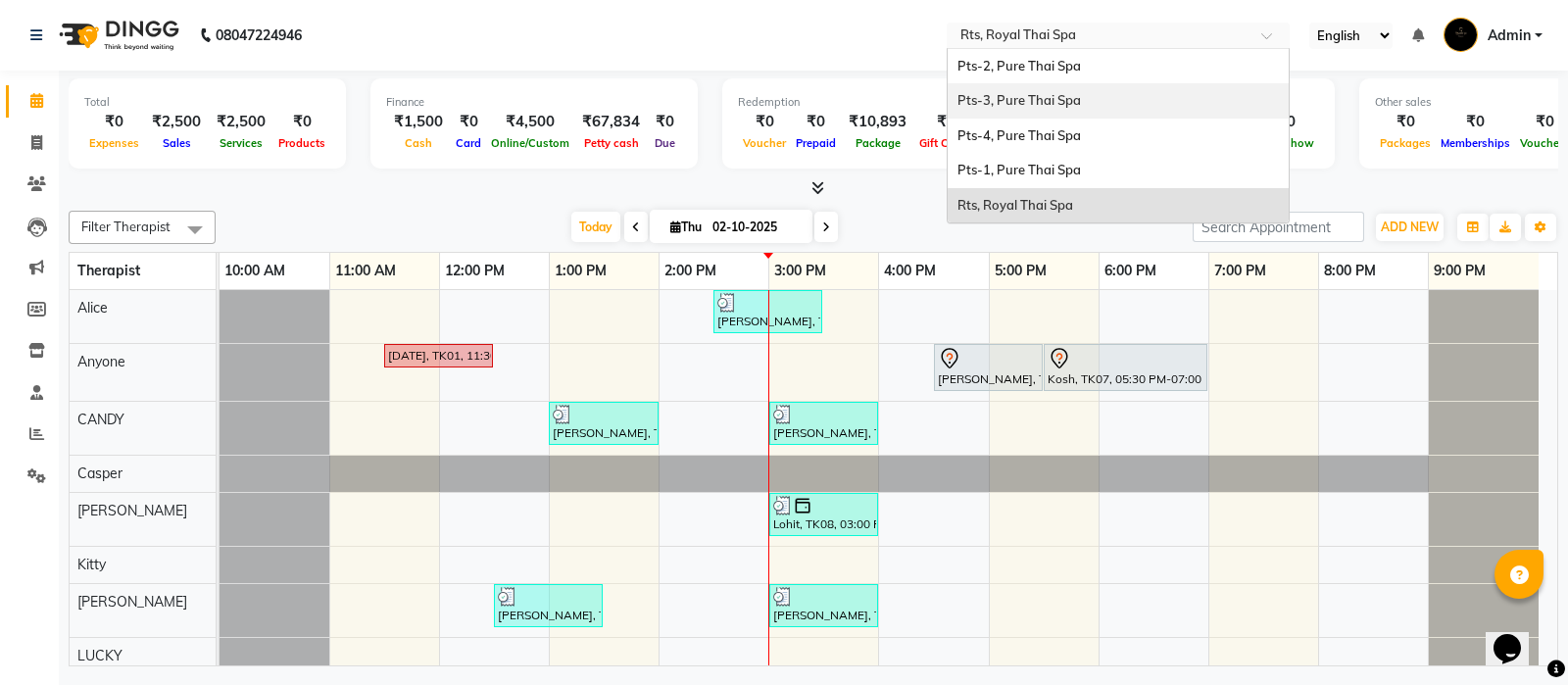
click at [1073, 97] on span "Pts-3, Pure Thai Spa" at bounding box center [1019, 100] width 123 height 16
